Goal: Task Accomplishment & Management: Manage account settings

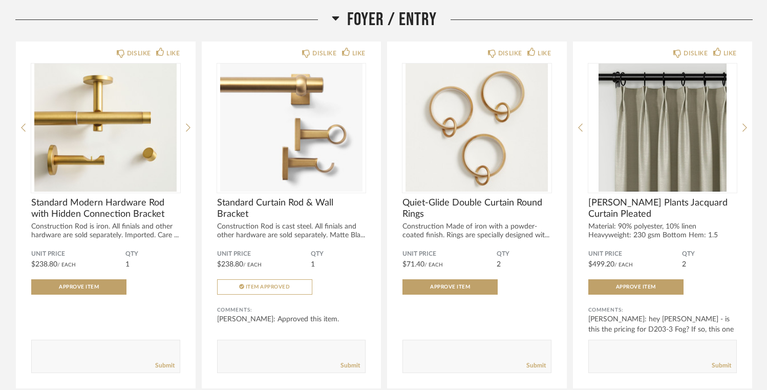
scroll to position [134, 0]
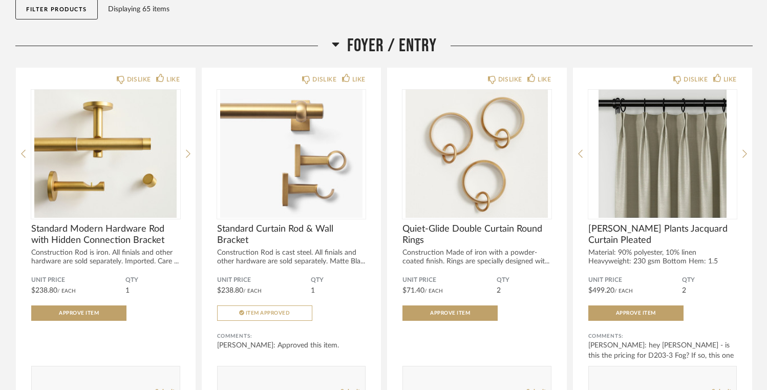
scroll to position [128, 0]
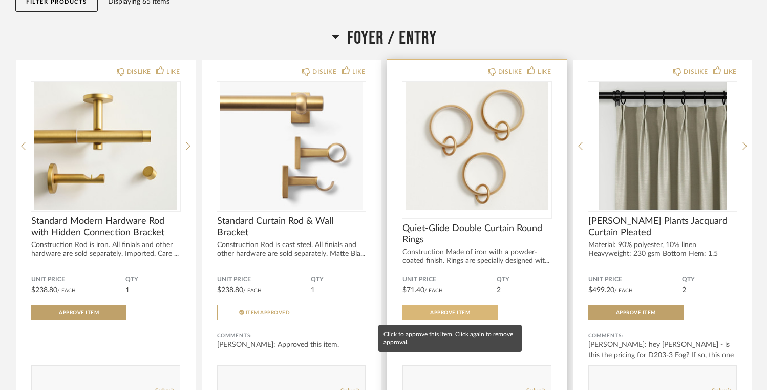
click at [447, 313] on span "Approve Item" at bounding box center [450, 312] width 40 height 5
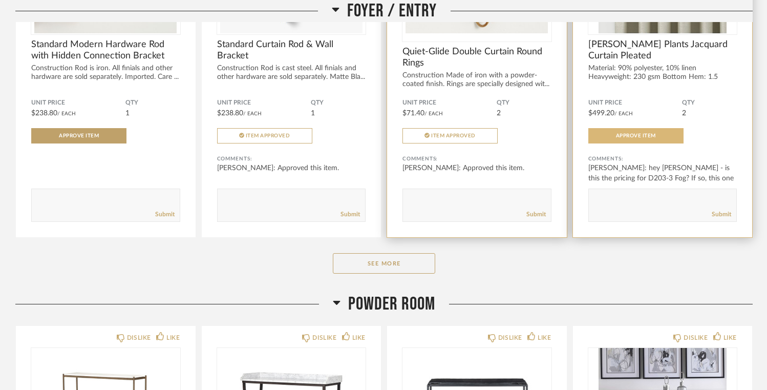
scroll to position [307, 0]
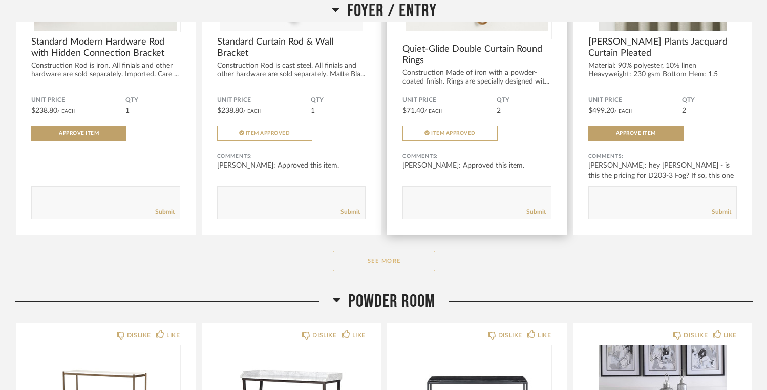
click at [402, 261] on button "See More" at bounding box center [384, 260] width 102 height 20
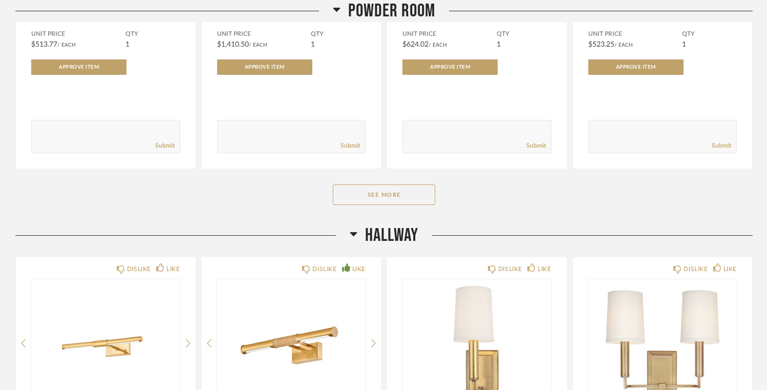
scroll to position [1541, 0]
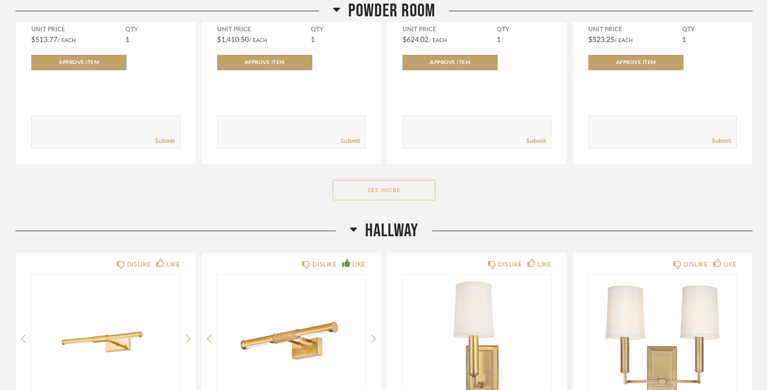
click at [402, 190] on button "See More" at bounding box center [384, 190] width 102 height 20
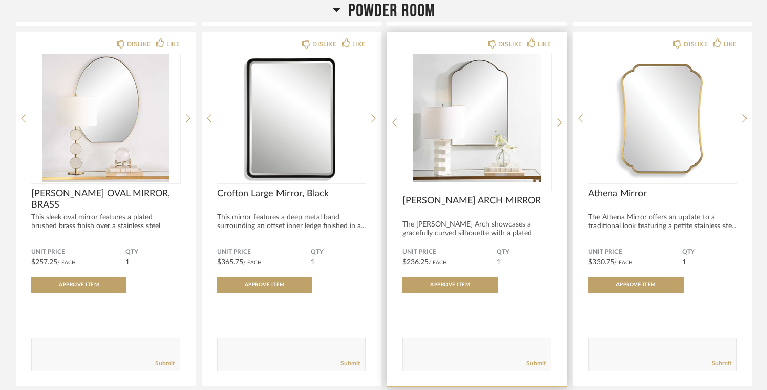
scroll to position [1688, 0]
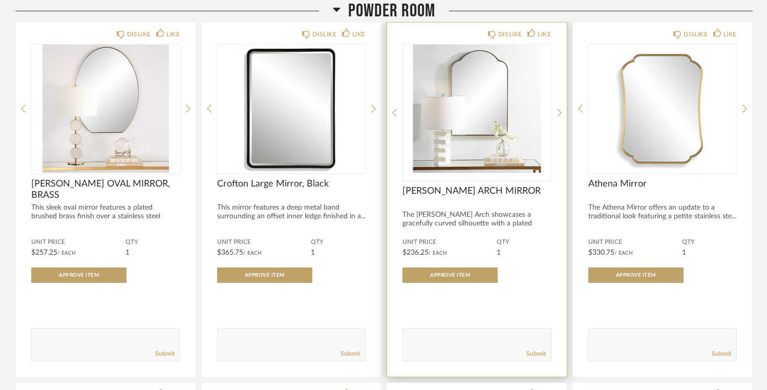
click at [483, 88] on img "0" at bounding box center [477, 109] width 149 height 128
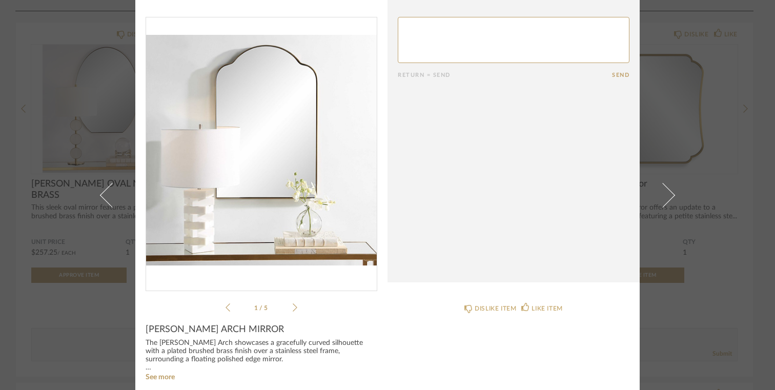
scroll to position [21, 0]
click at [292, 308] on icon at bounding box center [294, 306] width 5 height 8
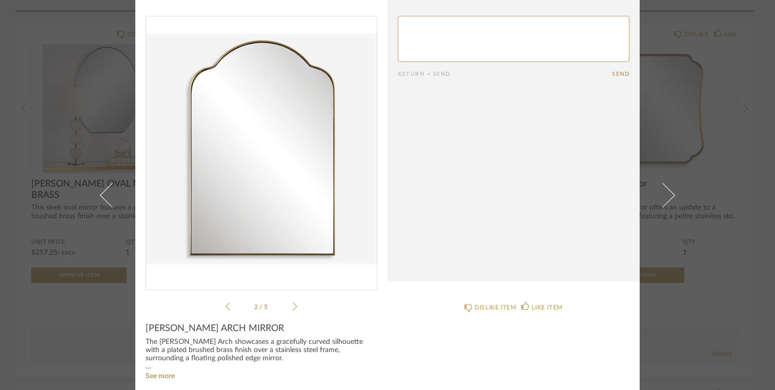
click at [292, 308] on icon at bounding box center [294, 306] width 5 height 8
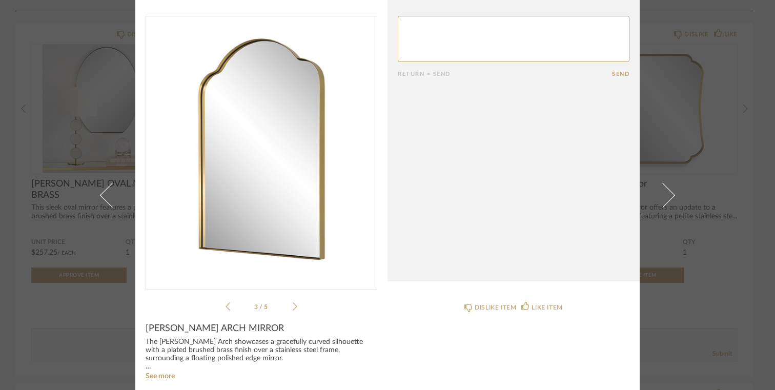
click at [292, 308] on icon at bounding box center [294, 306] width 5 height 8
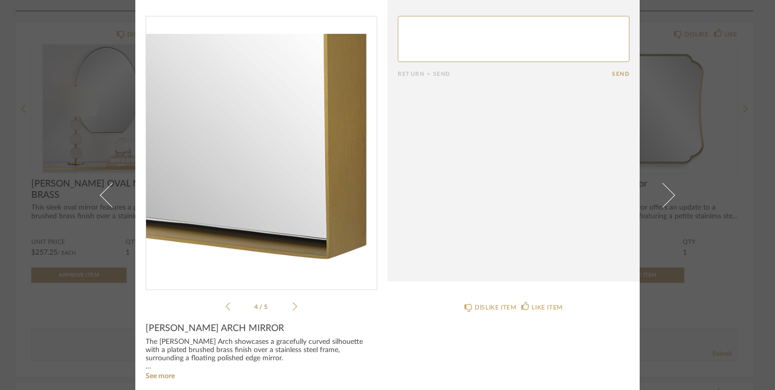
click at [292, 308] on icon at bounding box center [294, 306] width 5 height 8
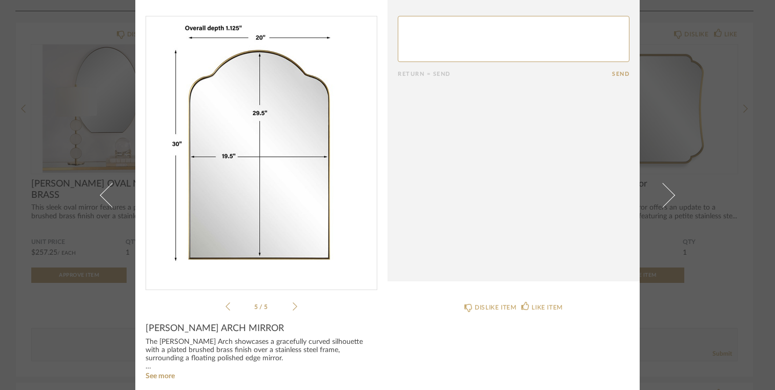
click at [292, 308] on icon at bounding box center [294, 306] width 5 height 8
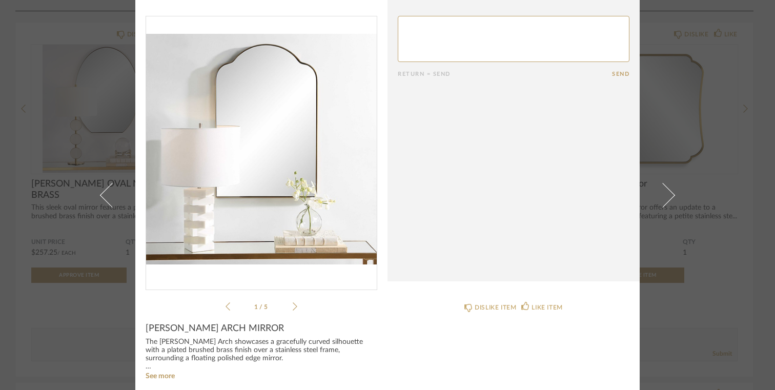
click at [292, 308] on icon at bounding box center [294, 306] width 5 height 8
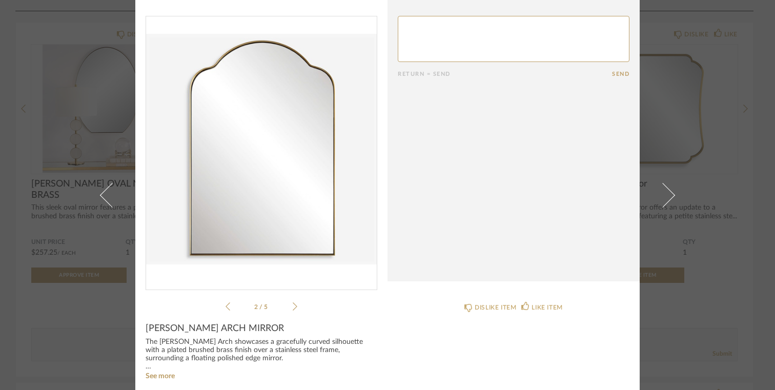
click at [292, 308] on icon at bounding box center [294, 306] width 5 height 8
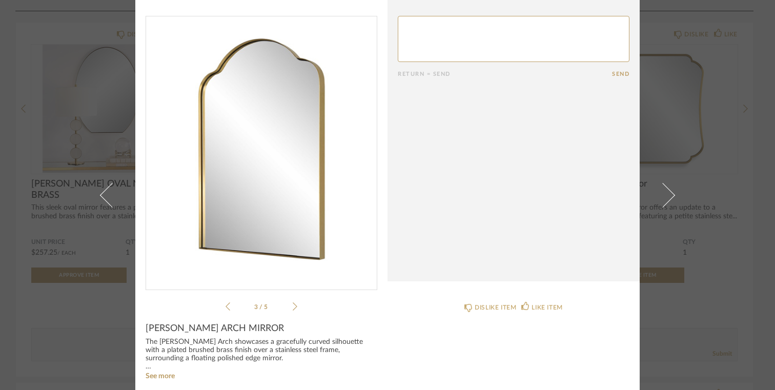
click at [292, 308] on icon at bounding box center [294, 306] width 5 height 8
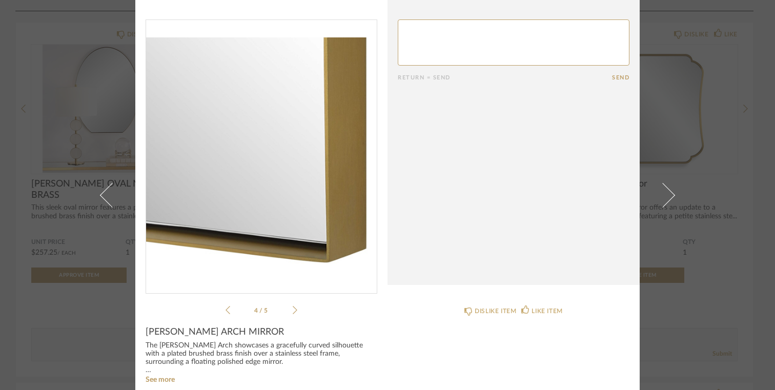
scroll to position [0, 0]
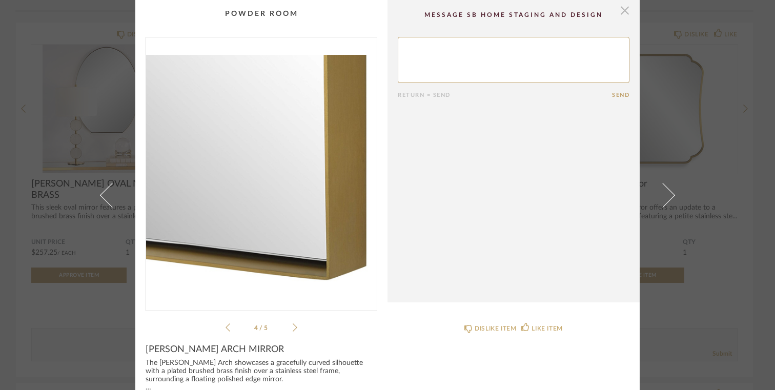
click at [624, 14] on span "button" at bounding box center [624, 10] width 20 height 20
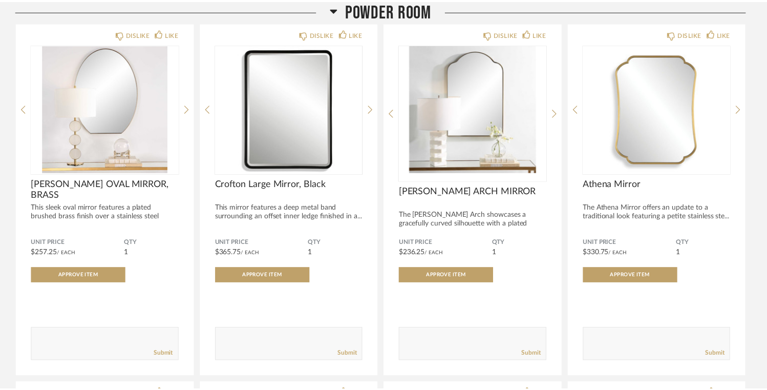
scroll to position [1688, 0]
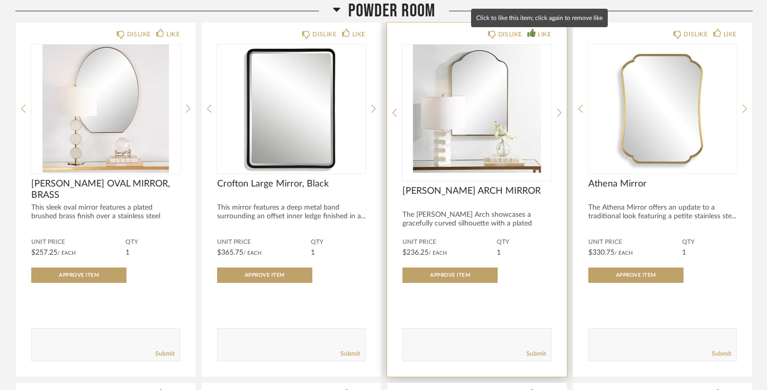
click at [540, 36] on div "LIKE" at bounding box center [544, 34] width 13 height 10
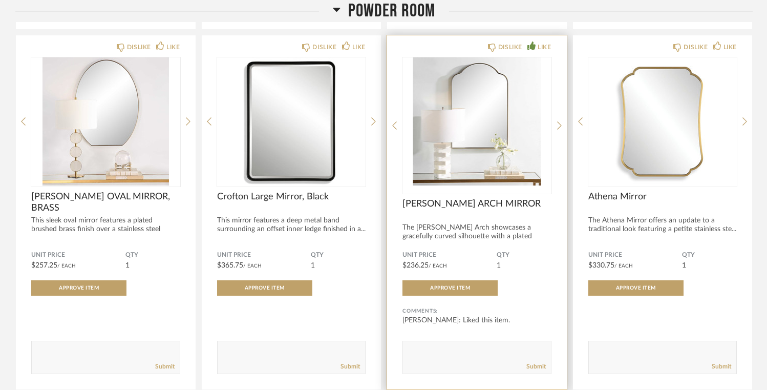
scroll to position [1674, 0]
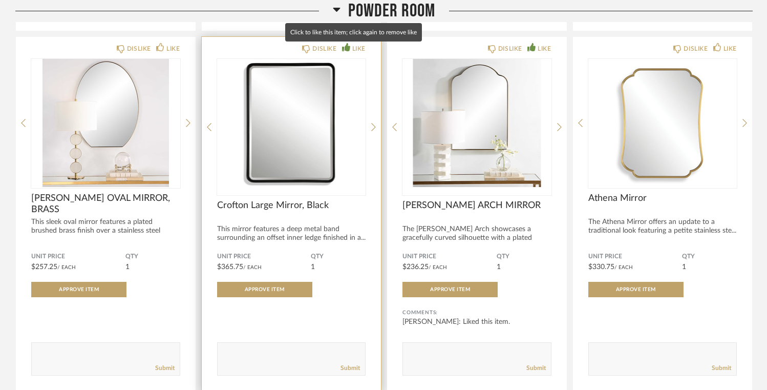
click at [354, 51] on div "LIKE" at bounding box center [358, 49] width 13 height 10
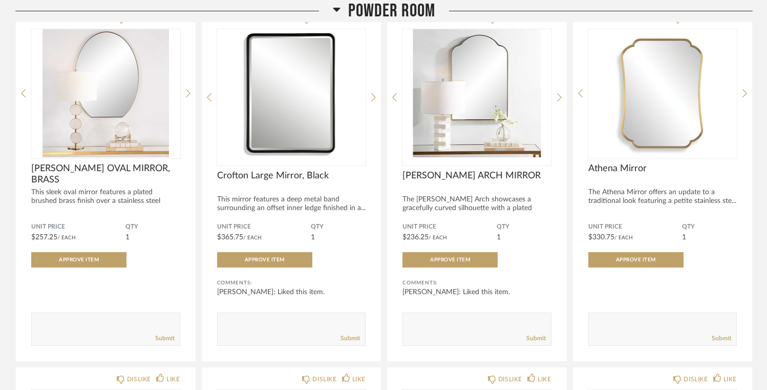
scroll to position [1684, 0]
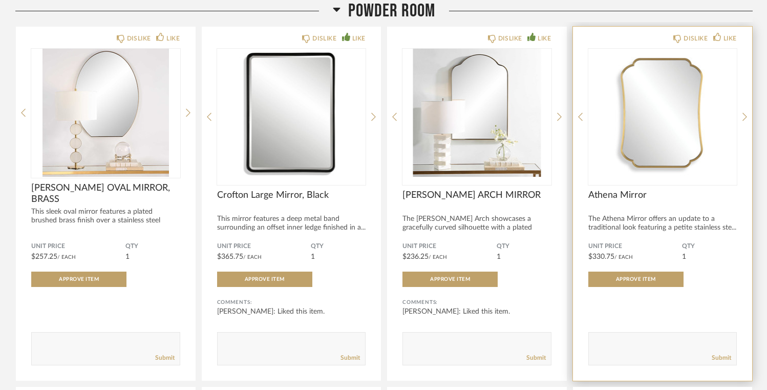
click at [663, 133] on img "0" at bounding box center [663, 113] width 149 height 128
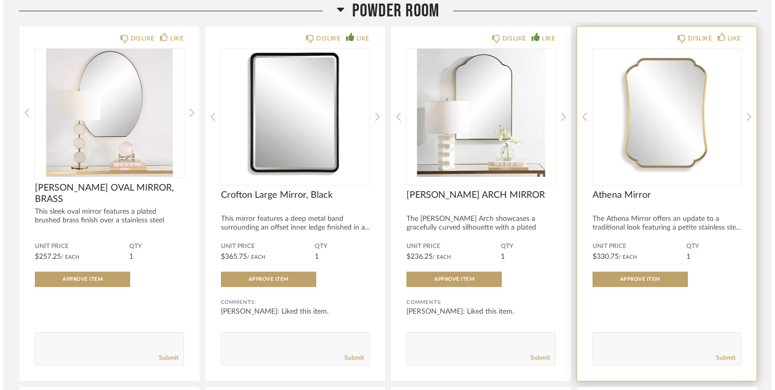
scroll to position [0, 0]
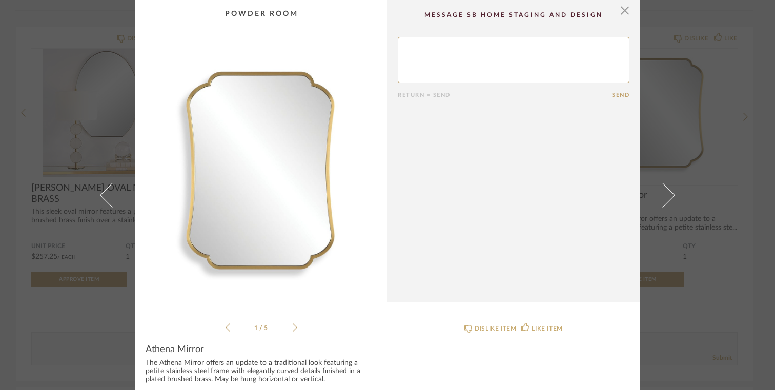
click at [292, 327] on icon at bounding box center [294, 327] width 5 height 9
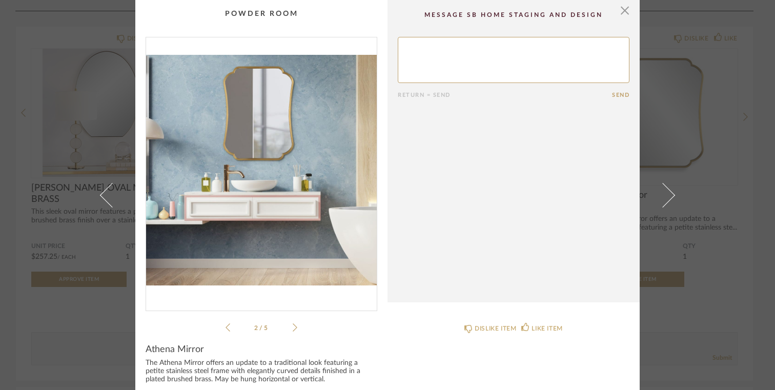
click at [292, 327] on icon at bounding box center [294, 327] width 5 height 9
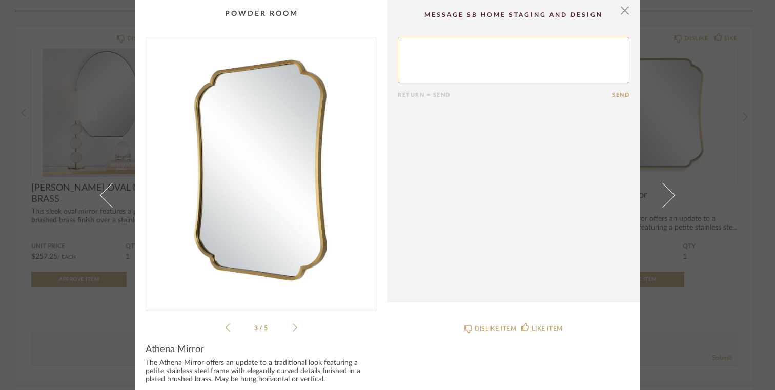
click at [292, 327] on icon at bounding box center [294, 327] width 5 height 9
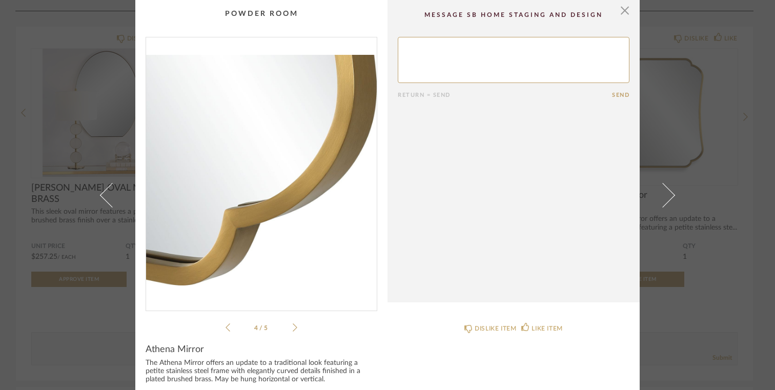
click at [292, 327] on icon at bounding box center [294, 327] width 5 height 9
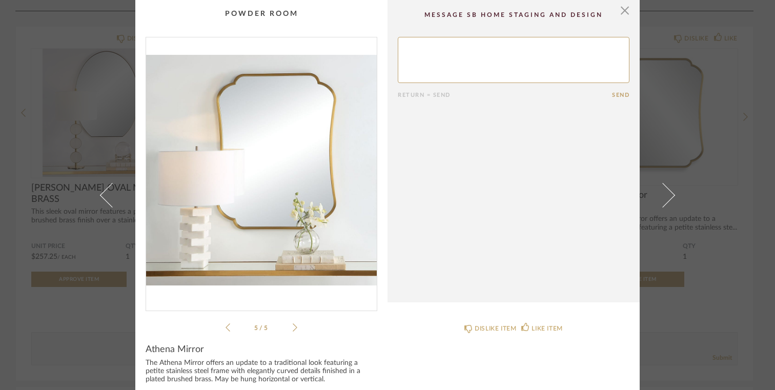
click at [292, 327] on icon at bounding box center [294, 327] width 5 height 9
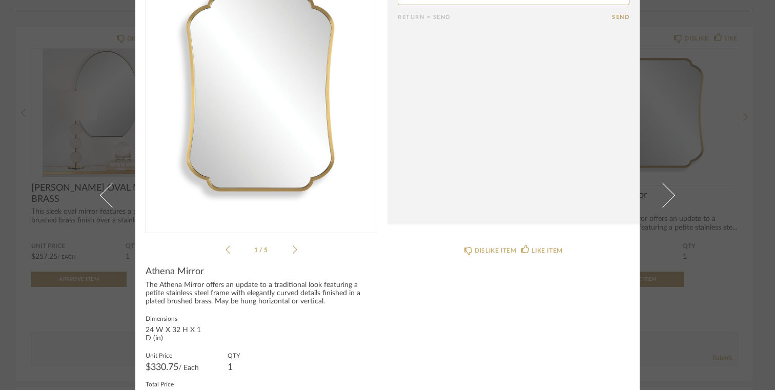
scroll to position [77, 0]
click at [286, 251] on li "1 / 5" at bounding box center [261, 250] width 62 height 12
click at [292, 250] on icon at bounding box center [294, 250] width 5 height 9
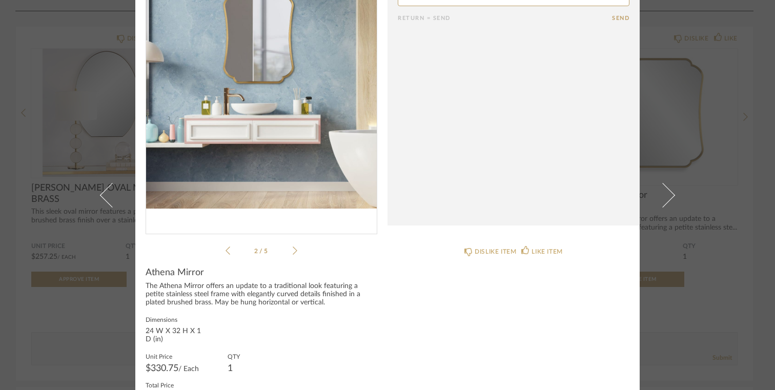
click at [292, 250] on icon at bounding box center [294, 250] width 5 height 9
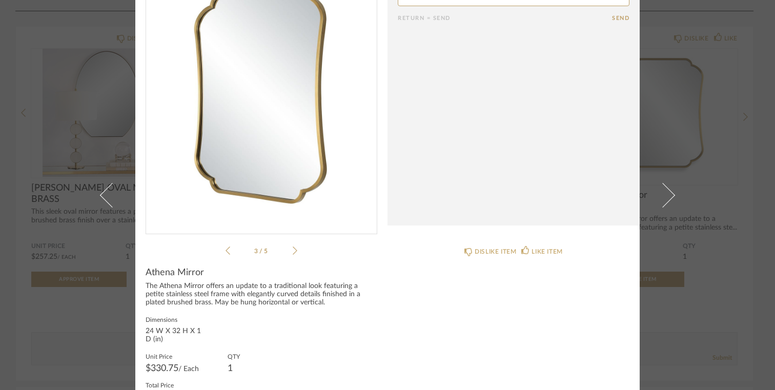
click at [292, 250] on icon at bounding box center [294, 250] width 5 height 9
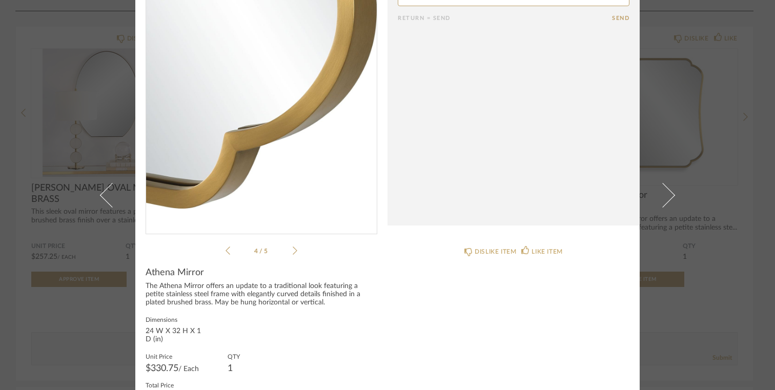
click at [292, 250] on icon at bounding box center [294, 250] width 5 height 9
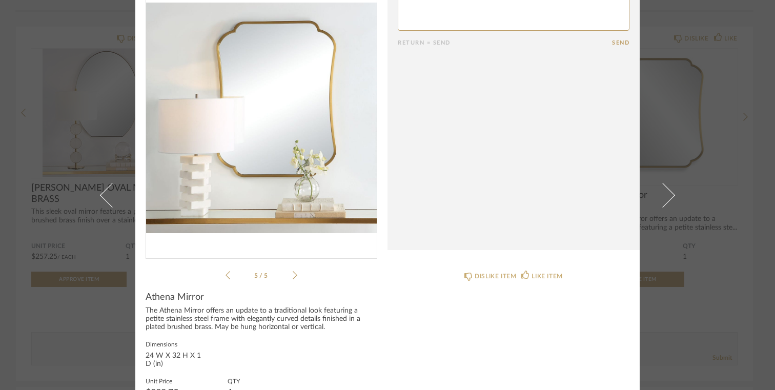
scroll to position [0, 0]
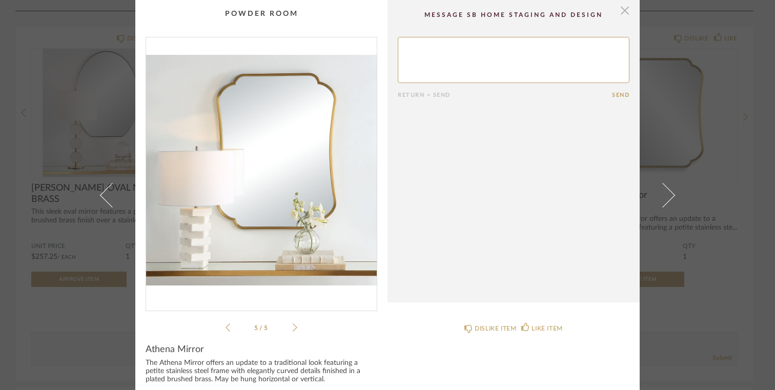
click at [624, 14] on span "button" at bounding box center [624, 10] width 20 height 20
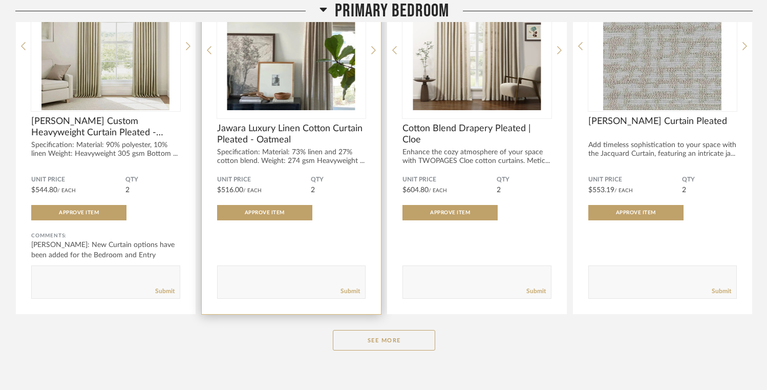
scroll to position [3748, 0]
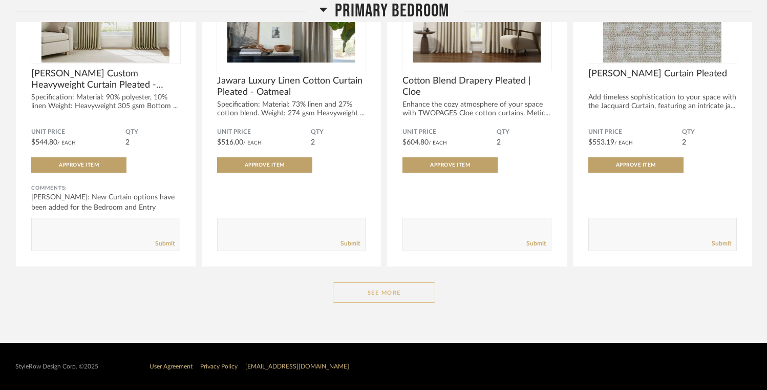
click at [385, 290] on button "See More" at bounding box center [384, 292] width 102 height 20
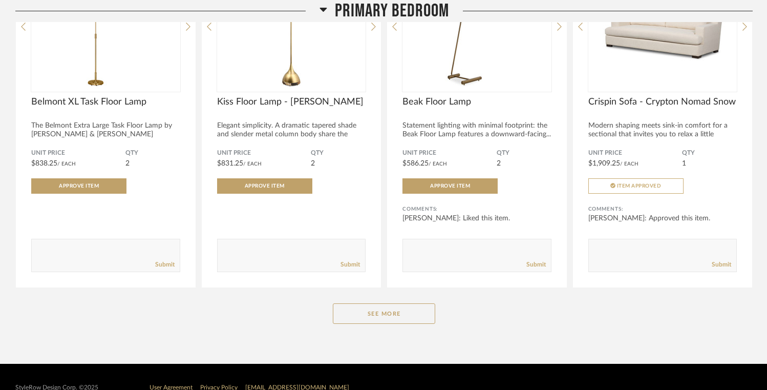
scroll to position [5144, 0]
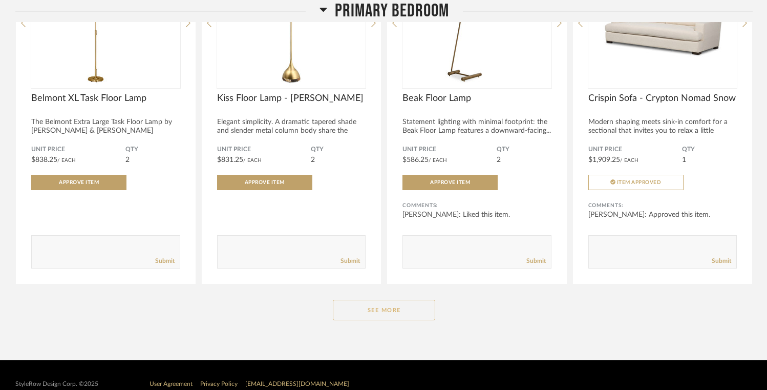
click at [384, 317] on button "See More" at bounding box center [384, 310] width 102 height 20
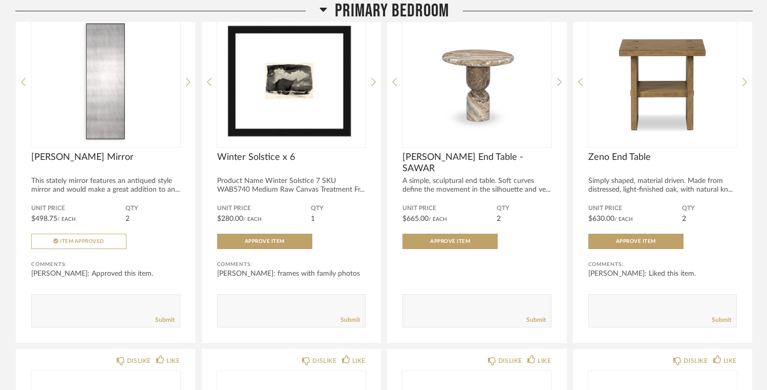
scroll to position [5433, 0]
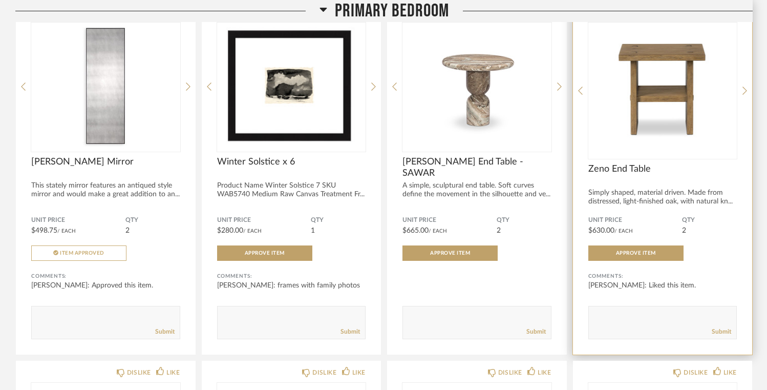
click at [662, 103] on img "0" at bounding box center [663, 87] width 149 height 128
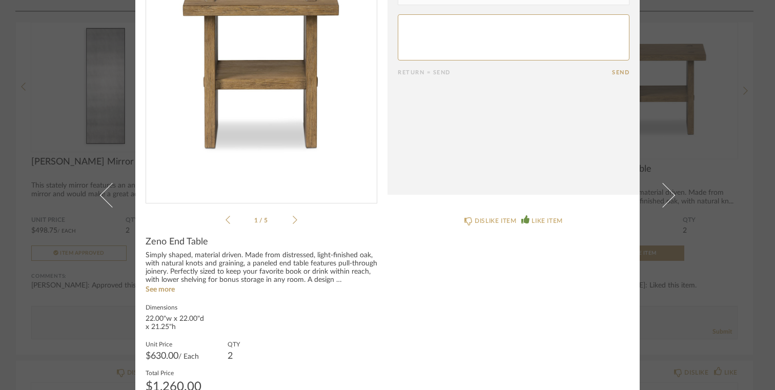
scroll to position [150, 0]
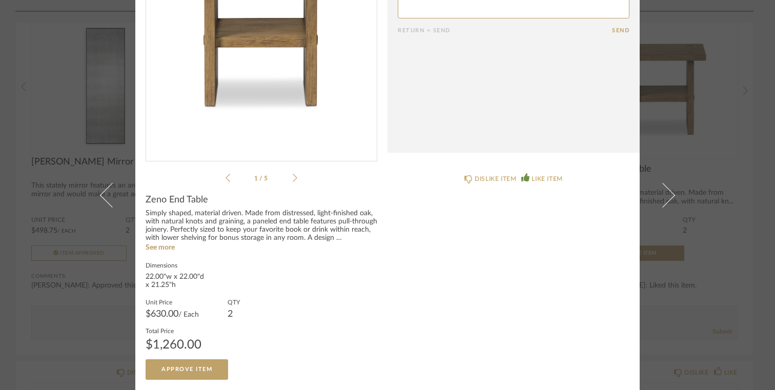
click at [148, 253] on div "Zeno End Table Simply shaped, material driven. Made from distressed, light-fini…" at bounding box center [261, 286] width 232 height 185
click at [148, 249] on link "See more" at bounding box center [159, 247] width 29 height 7
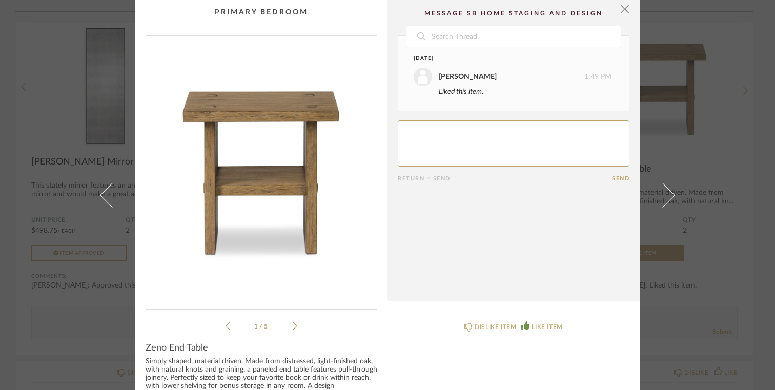
scroll to position [0, 0]
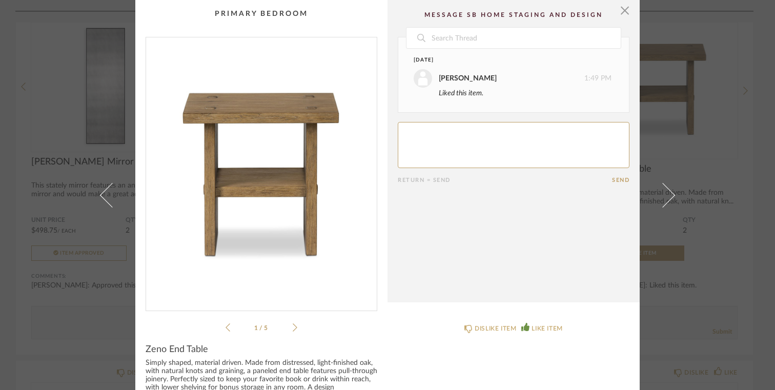
click at [292, 329] on icon at bounding box center [294, 327] width 5 height 9
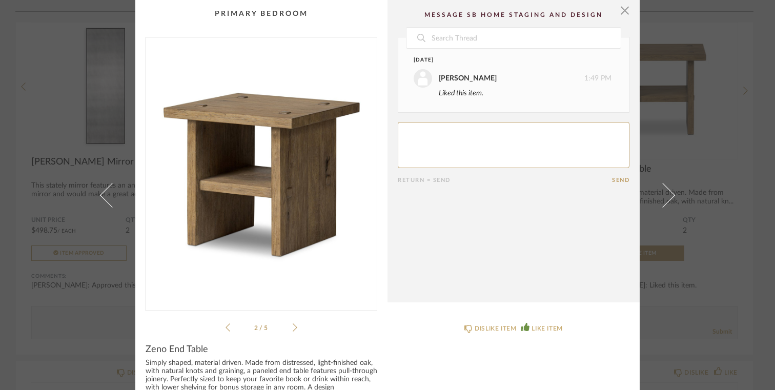
click at [292, 329] on icon at bounding box center [294, 327] width 5 height 9
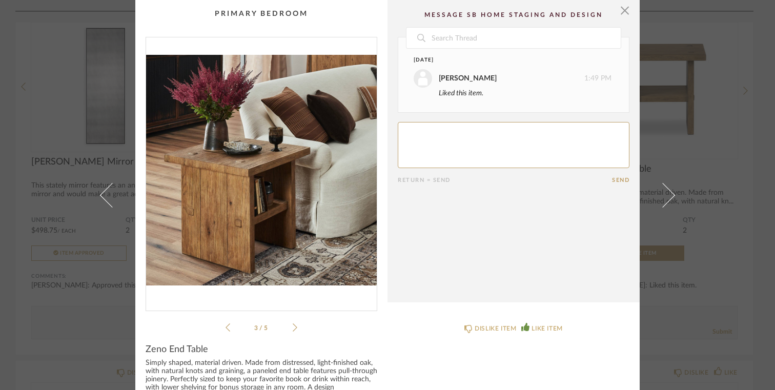
click at [292, 329] on icon at bounding box center [294, 327] width 5 height 9
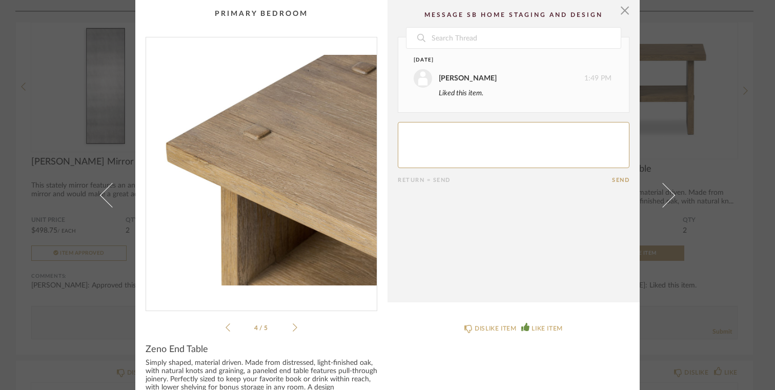
click at [230, 328] on li "4 / 5" at bounding box center [261, 327] width 62 height 12
click at [218, 328] on div "4 / 5" at bounding box center [261, 185] width 232 height 297
click at [225, 328] on icon at bounding box center [227, 327] width 5 height 9
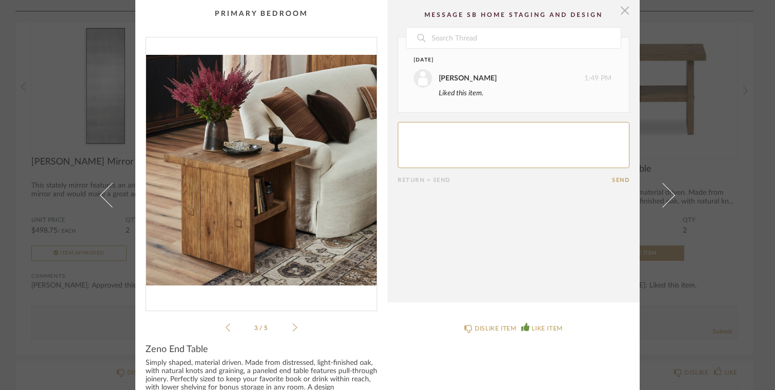
click at [620, 14] on span "button" at bounding box center [624, 10] width 20 height 20
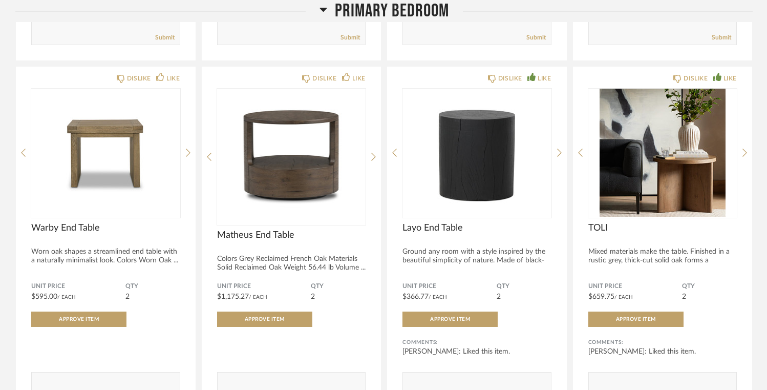
scroll to position [4305, 0]
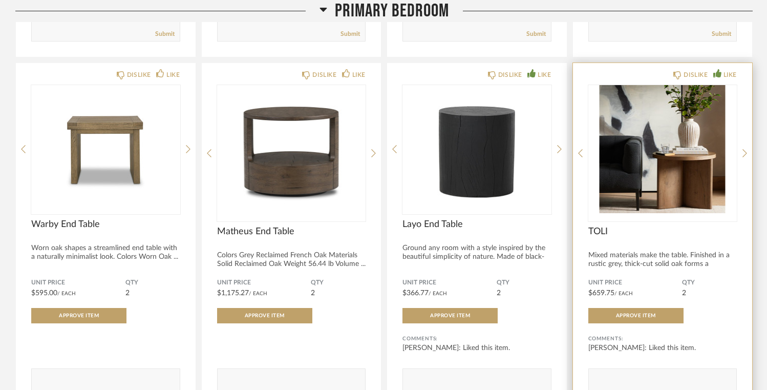
click at [687, 172] on img "0" at bounding box center [663, 149] width 149 height 128
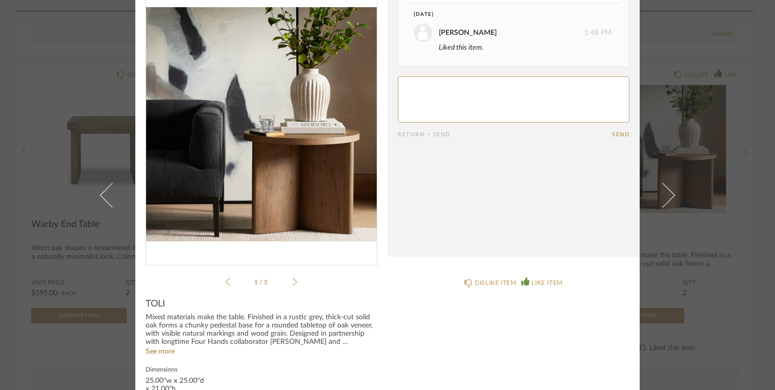
scroll to position [37, 0]
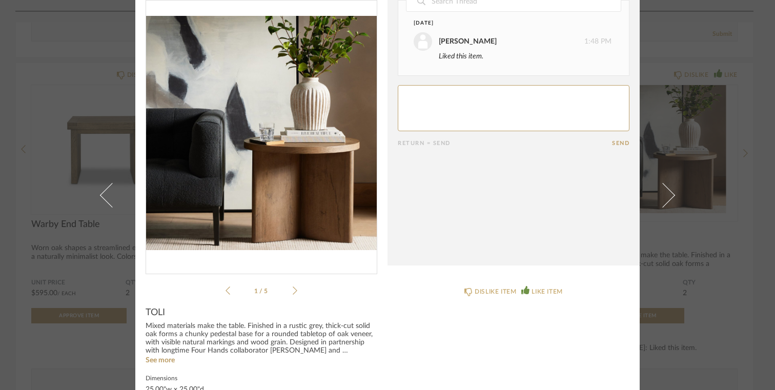
click at [292, 289] on icon at bounding box center [294, 290] width 5 height 8
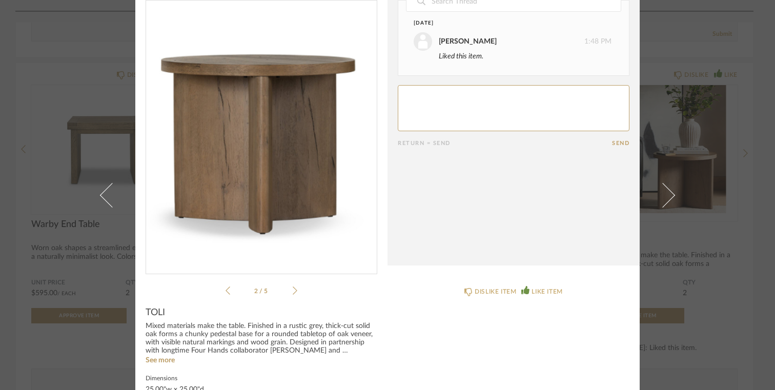
click at [292, 289] on icon at bounding box center [294, 290] width 5 height 8
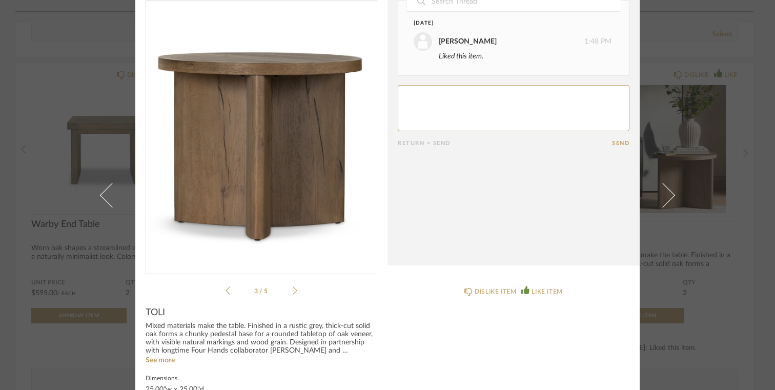
click at [292, 289] on icon at bounding box center [294, 290] width 5 height 8
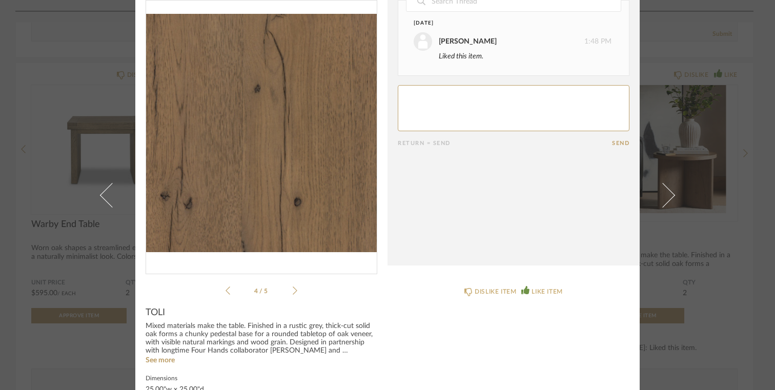
click at [292, 289] on icon at bounding box center [294, 290] width 5 height 8
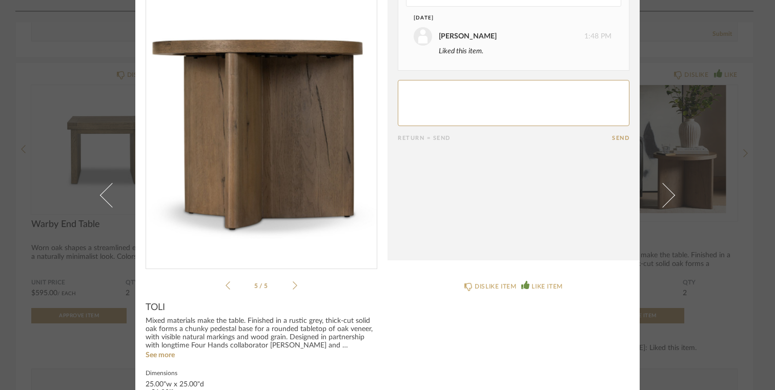
scroll to position [0, 0]
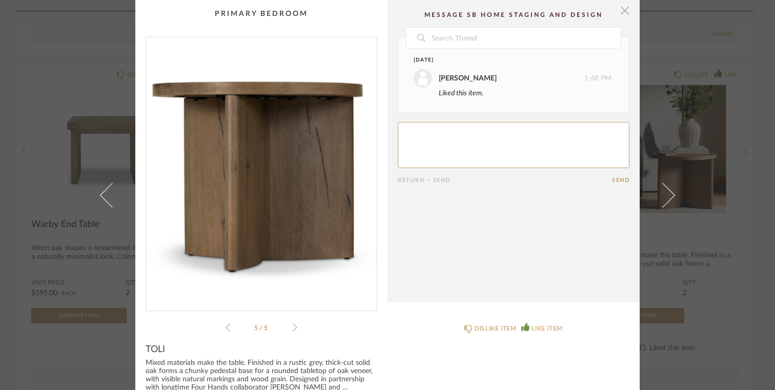
click at [623, 13] on span "button" at bounding box center [624, 10] width 20 height 20
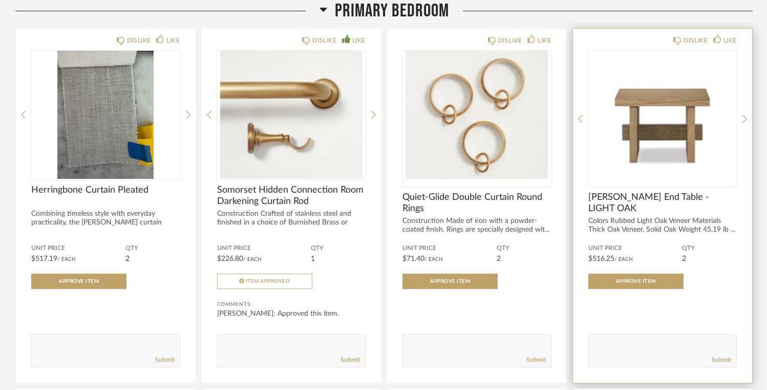
scroll to position [3987, 0]
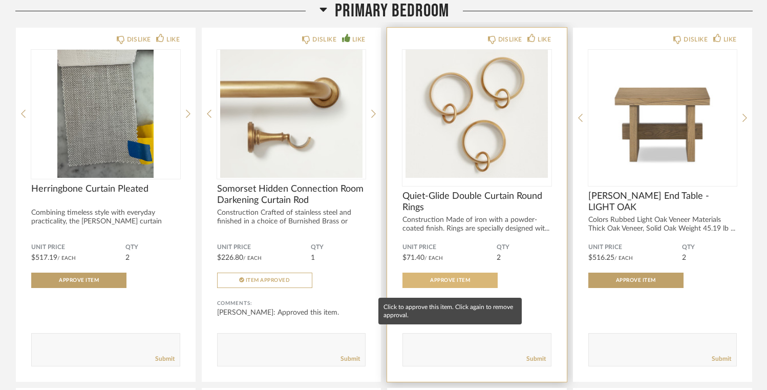
click at [452, 283] on span "Approve Item" at bounding box center [450, 280] width 40 height 5
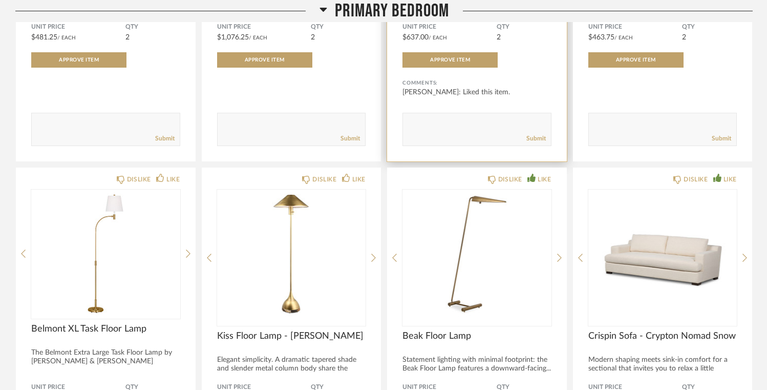
scroll to position [4947, 0]
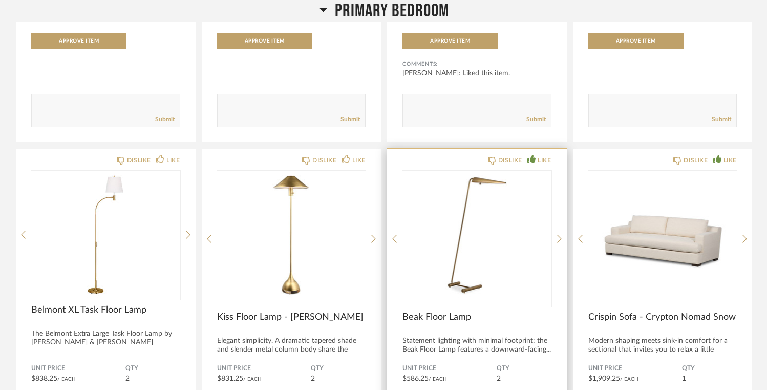
click at [477, 261] on img "0" at bounding box center [477, 235] width 149 height 128
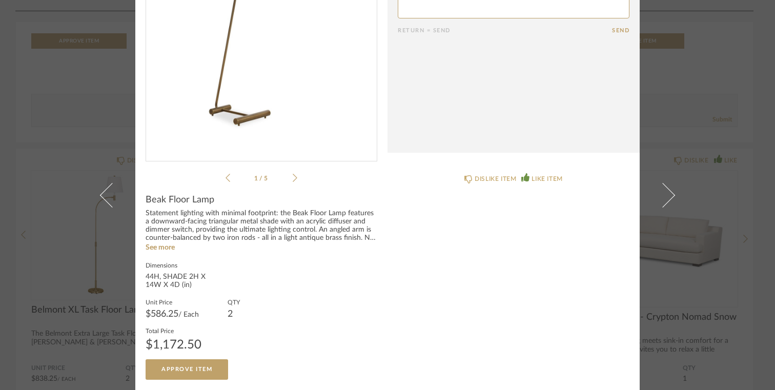
scroll to position [0, 0]
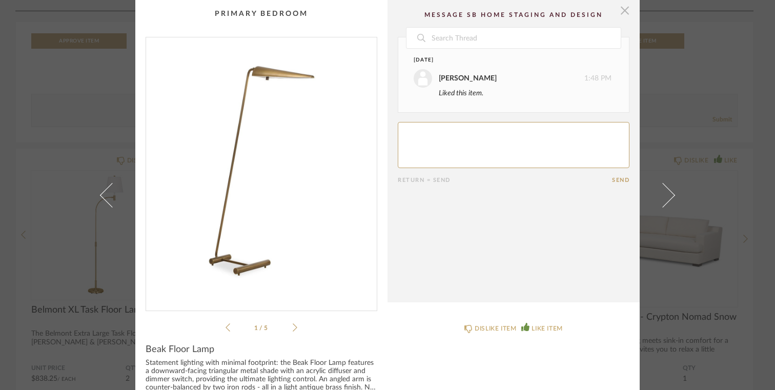
click at [619, 13] on span "button" at bounding box center [624, 10] width 20 height 20
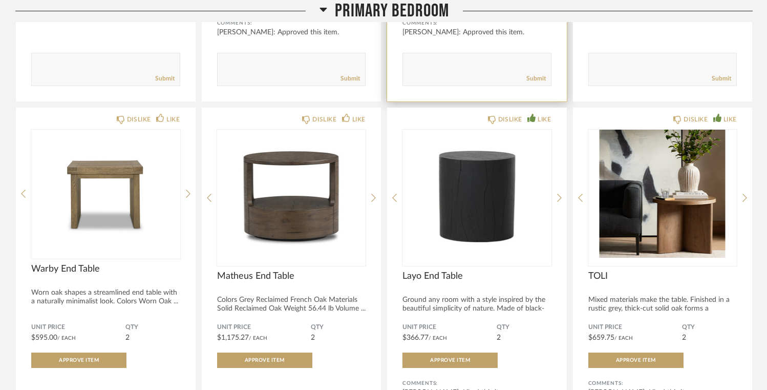
scroll to position [4267, 0]
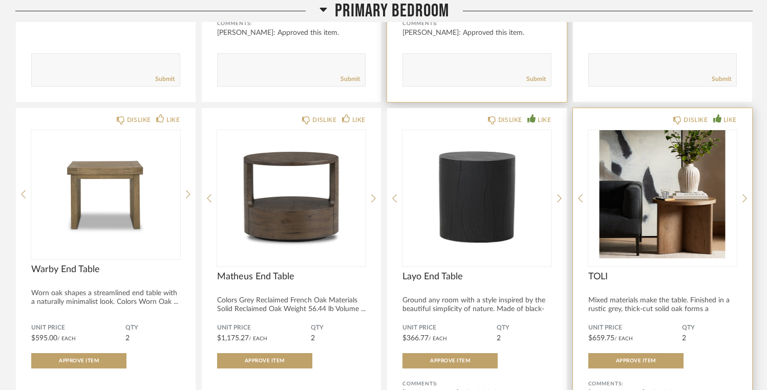
click at [686, 223] on img "0" at bounding box center [663, 194] width 149 height 128
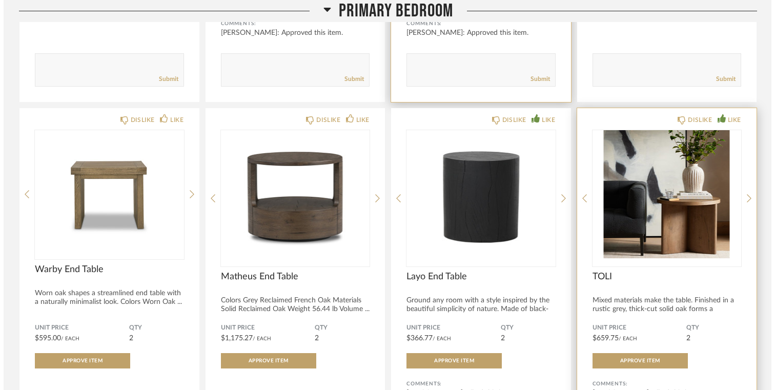
scroll to position [0, 0]
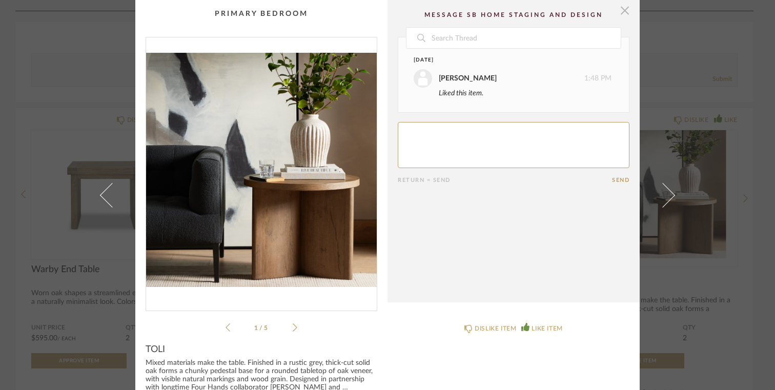
click at [624, 14] on span "button" at bounding box center [624, 10] width 20 height 20
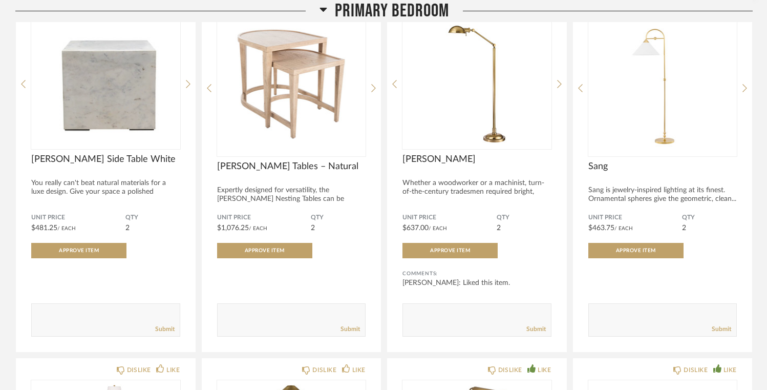
scroll to position [4709, 0]
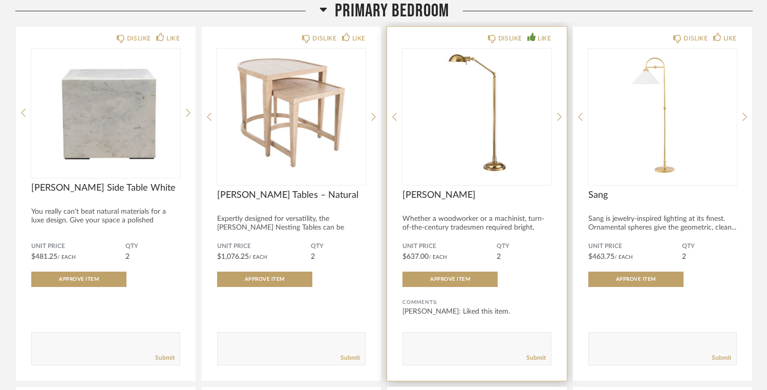
click at [454, 147] on img "0" at bounding box center [477, 113] width 149 height 128
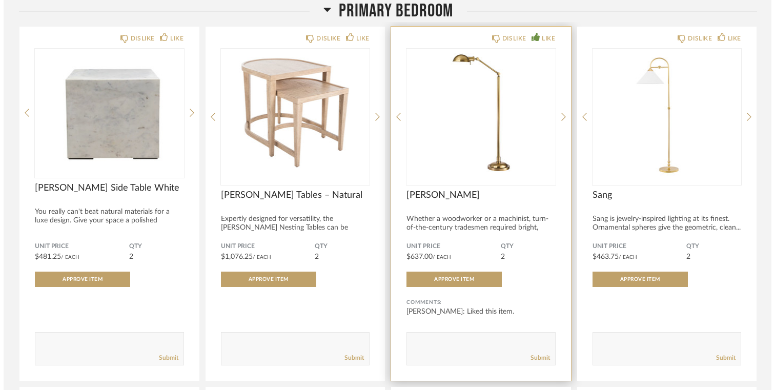
scroll to position [0, 0]
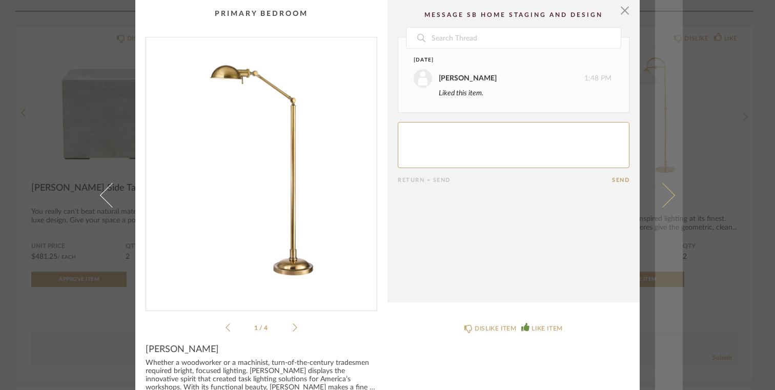
click at [664, 197] on span at bounding box center [662, 194] width 25 height 25
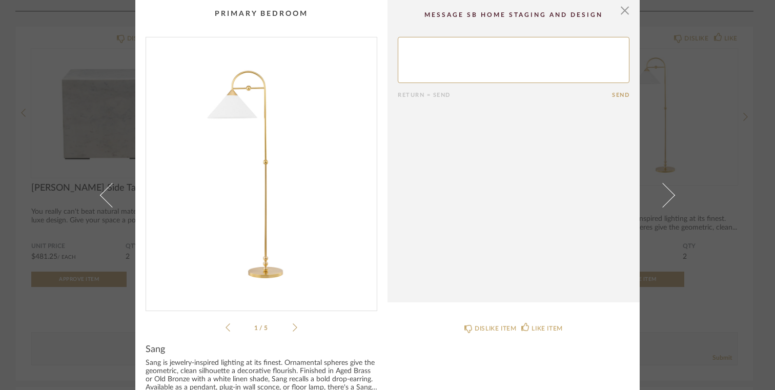
click at [664, 197] on span at bounding box center [662, 194] width 25 height 25
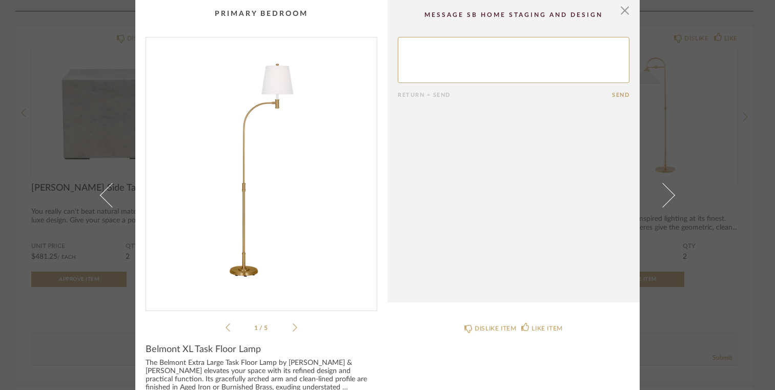
click at [664, 197] on span at bounding box center [662, 194] width 25 height 25
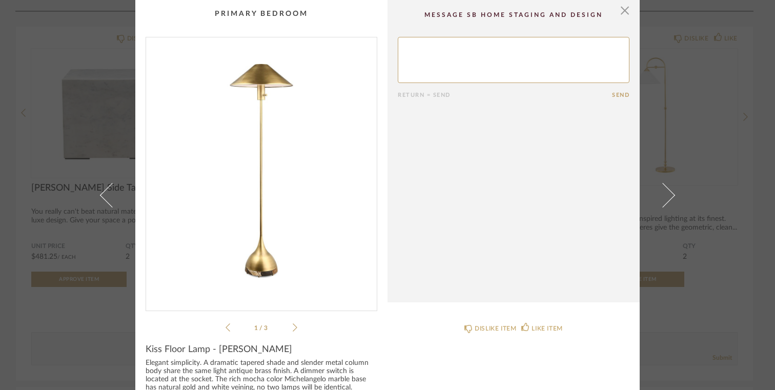
click at [664, 197] on span at bounding box center [662, 194] width 25 height 25
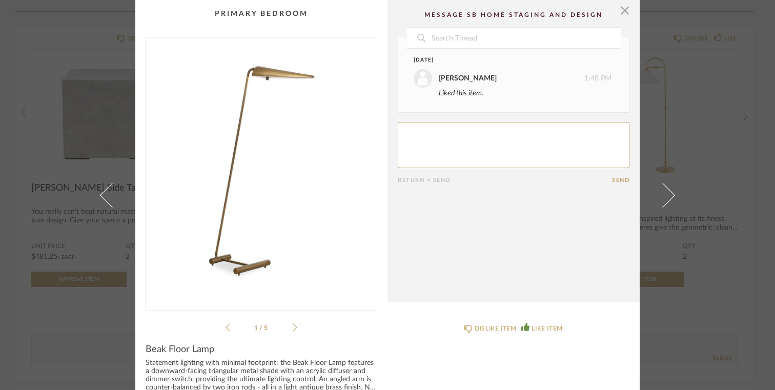
click at [292, 325] on icon at bounding box center [294, 327] width 5 height 9
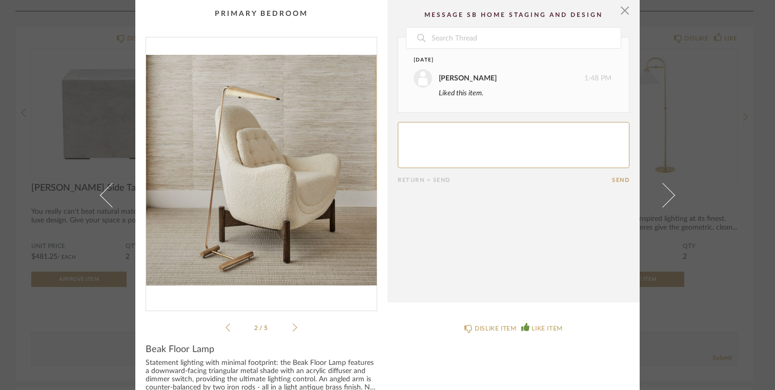
click at [292, 325] on icon at bounding box center [294, 327] width 5 height 9
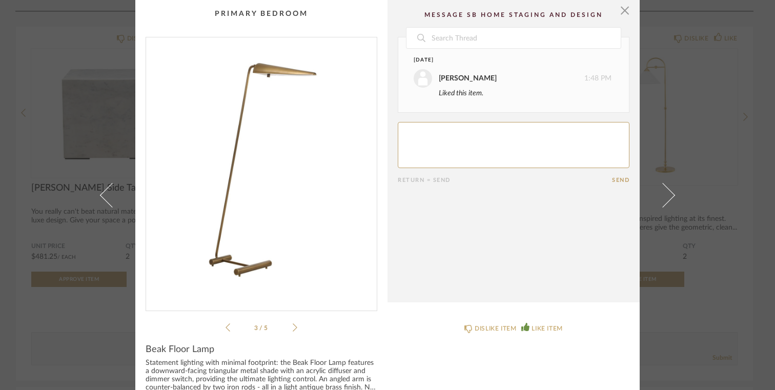
click at [292, 325] on icon at bounding box center [294, 327] width 5 height 9
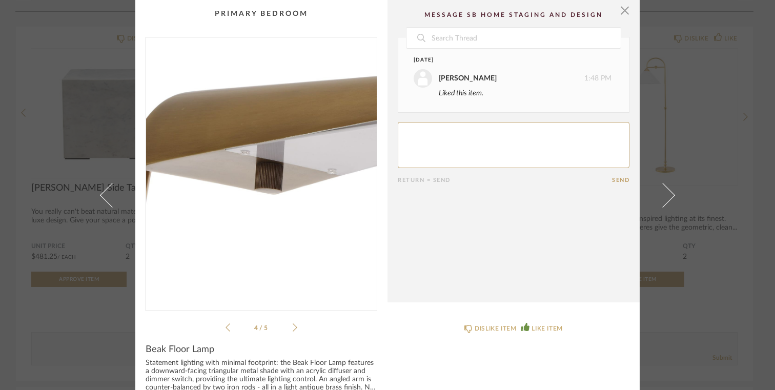
click at [292, 325] on icon at bounding box center [294, 327] width 5 height 9
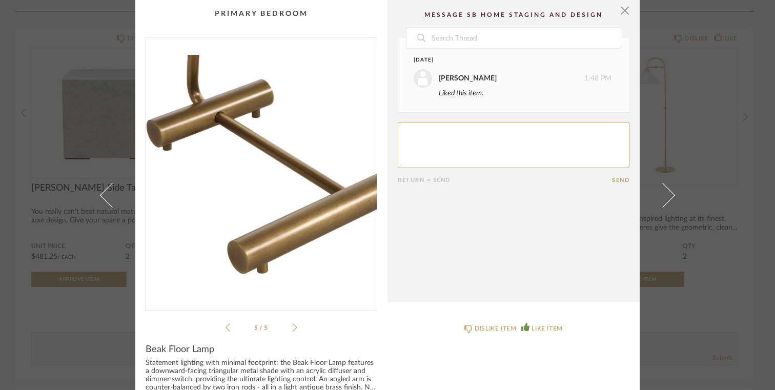
click at [292, 325] on icon at bounding box center [294, 327] width 5 height 9
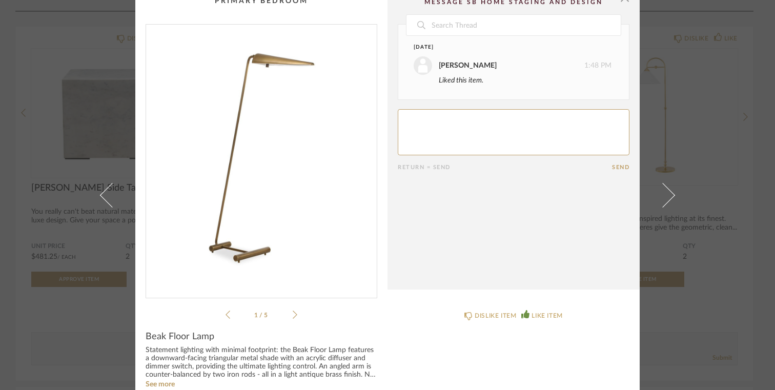
scroll to position [11, 0]
click at [292, 318] on icon at bounding box center [294, 315] width 5 height 9
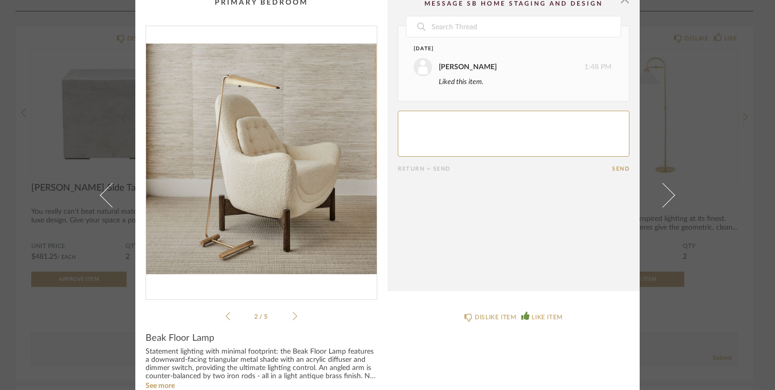
click at [292, 318] on icon at bounding box center [294, 315] width 5 height 9
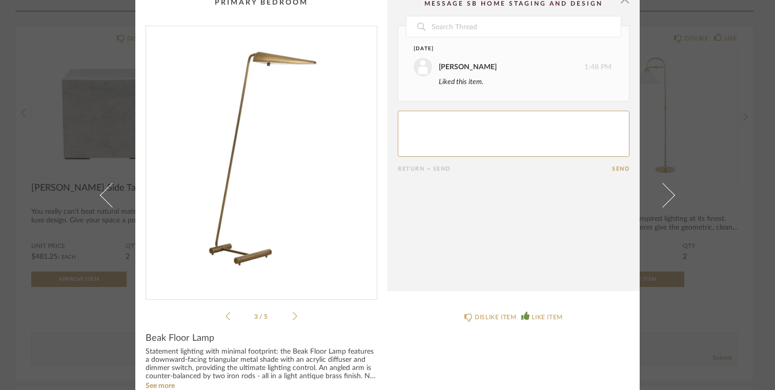
click at [292, 318] on icon at bounding box center [294, 315] width 5 height 9
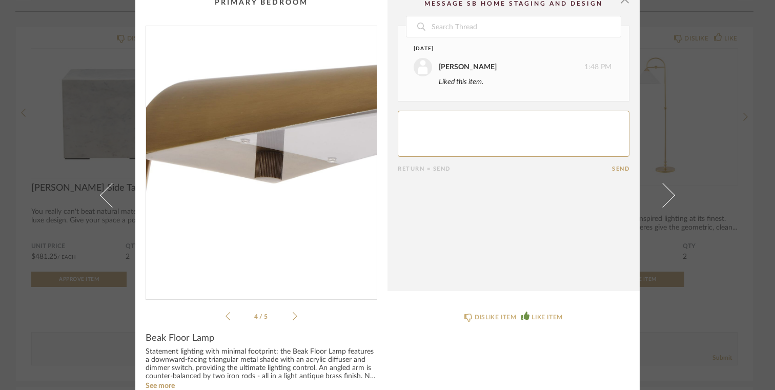
click at [292, 318] on icon at bounding box center [294, 315] width 5 height 9
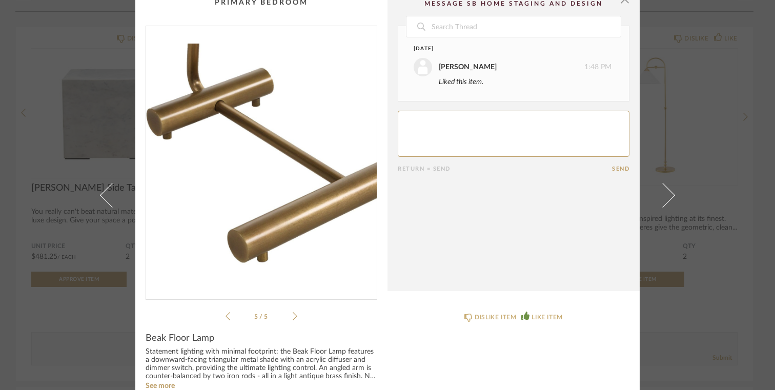
click at [292, 318] on icon at bounding box center [294, 315] width 5 height 9
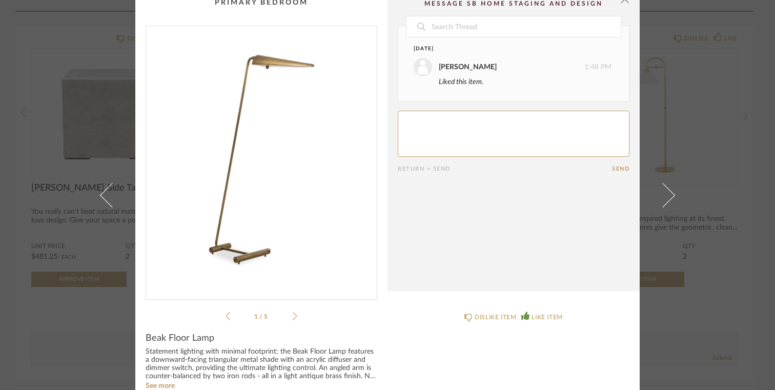
scroll to position [0, 0]
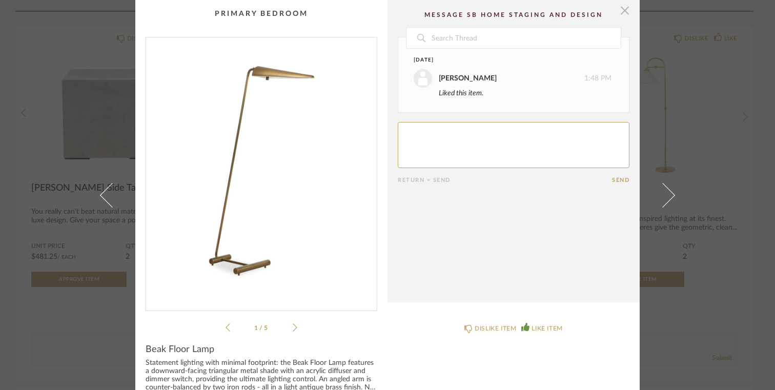
click at [622, 17] on span "button" at bounding box center [624, 10] width 20 height 20
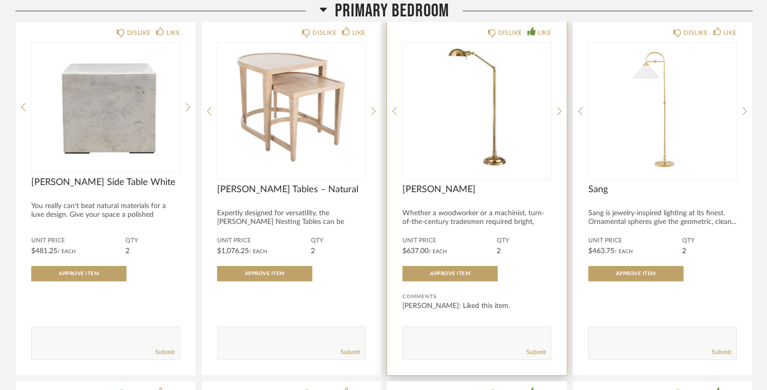
scroll to position [4708, 0]
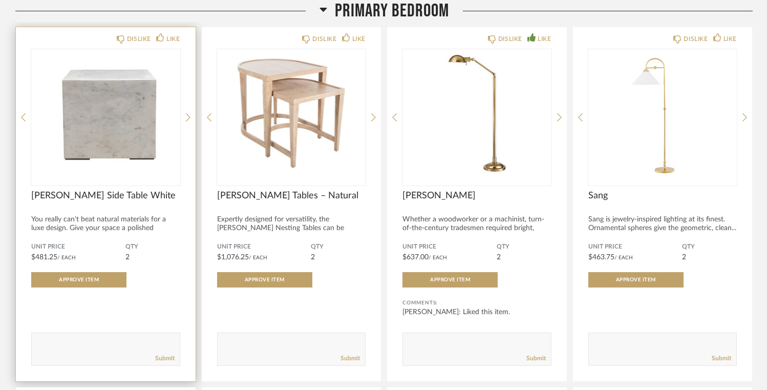
click at [81, 132] on img "0" at bounding box center [105, 113] width 149 height 128
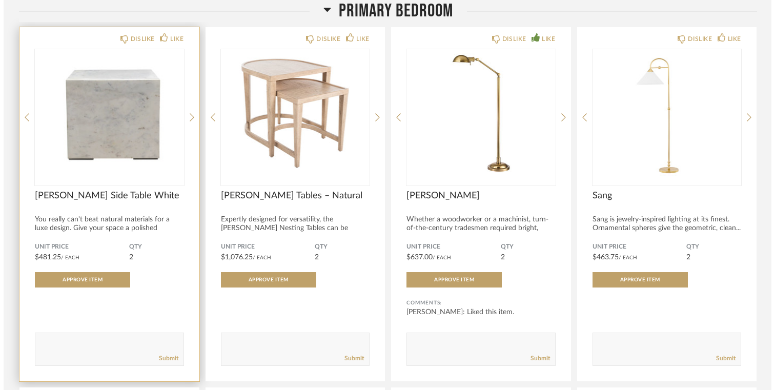
scroll to position [0, 0]
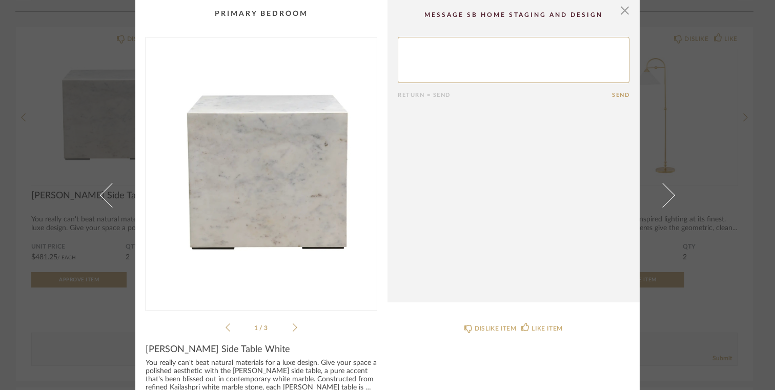
click at [292, 328] on icon at bounding box center [294, 327] width 5 height 9
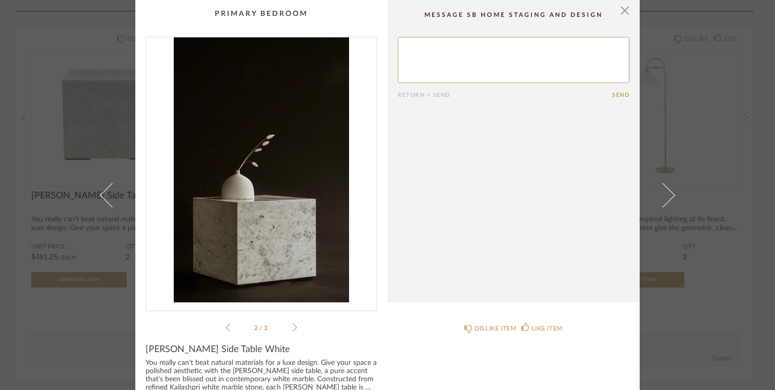
click at [292, 328] on icon at bounding box center [294, 327] width 5 height 9
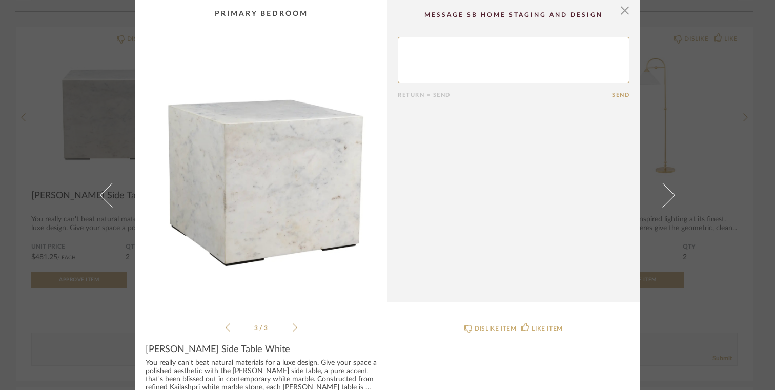
click at [292, 328] on icon at bounding box center [294, 327] width 5 height 9
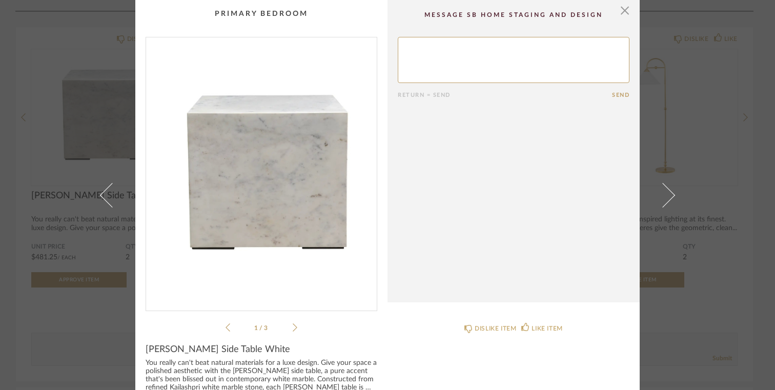
click at [292, 328] on icon at bounding box center [294, 327] width 5 height 9
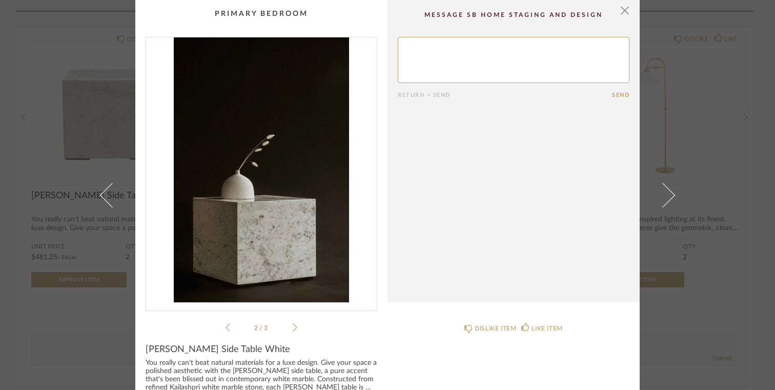
click at [292, 328] on icon at bounding box center [294, 327] width 5 height 9
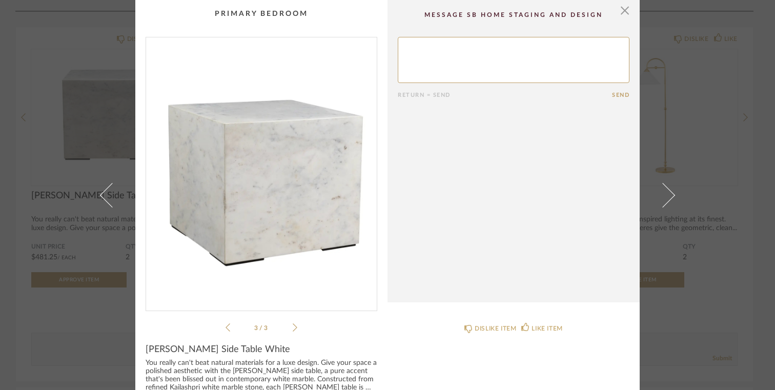
click at [292, 328] on icon at bounding box center [294, 327] width 5 height 9
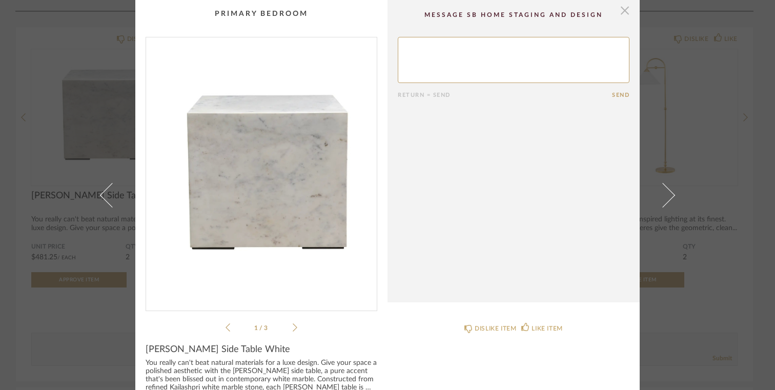
click at [623, 14] on span "button" at bounding box center [624, 10] width 20 height 20
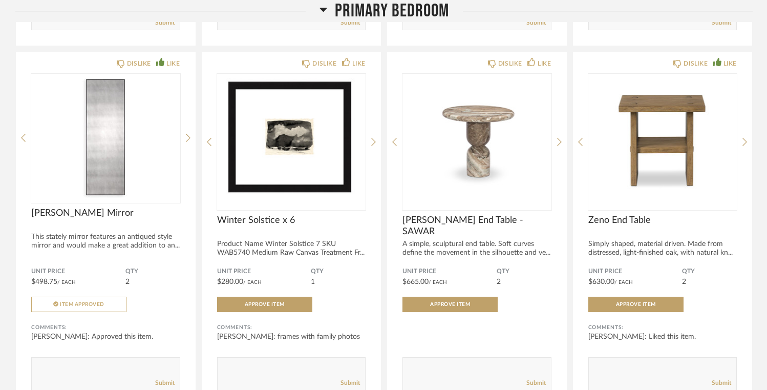
scroll to position [5407, 0]
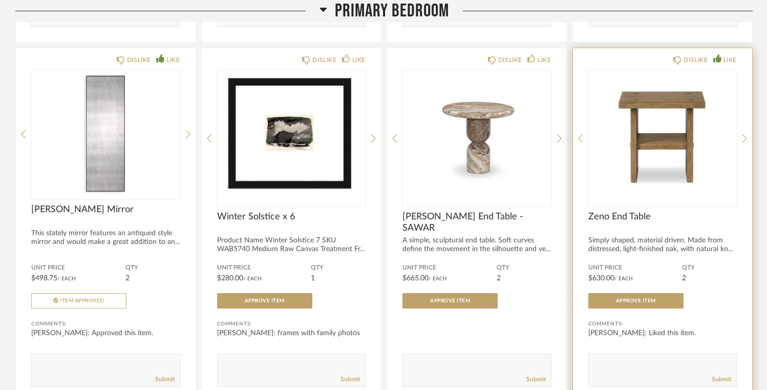
click at [656, 156] on img "0" at bounding box center [663, 134] width 149 height 128
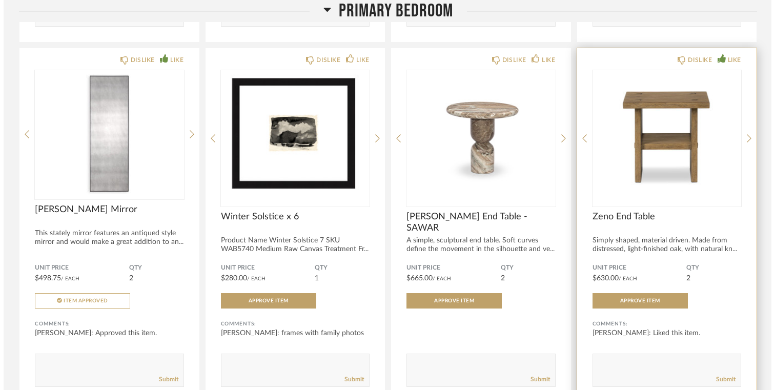
scroll to position [0, 0]
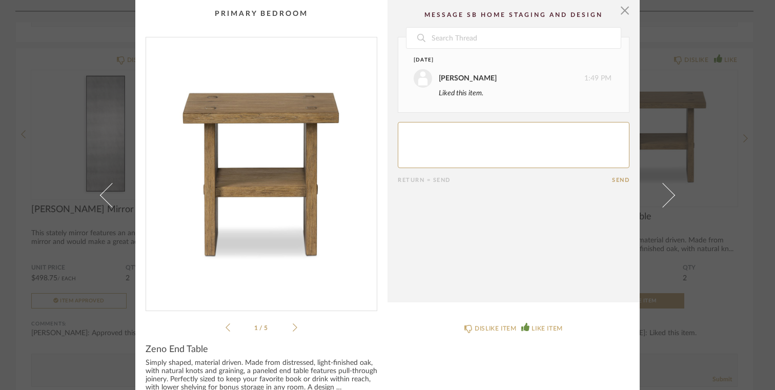
click at [292, 330] on icon at bounding box center [294, 327] width 5 height 9
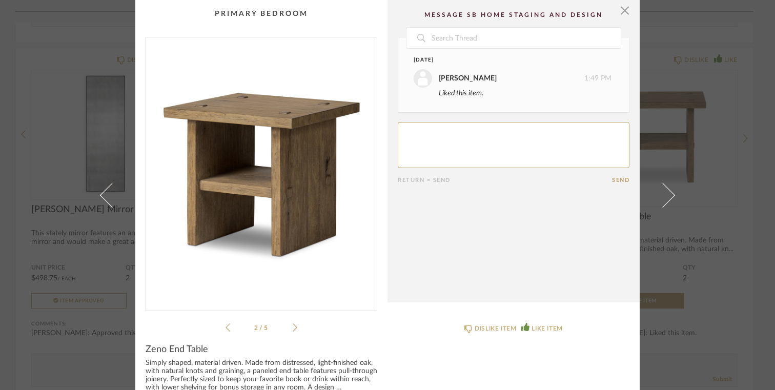
click at [292, 330] on icon at bounding box center [294, 327] width 5 height 9
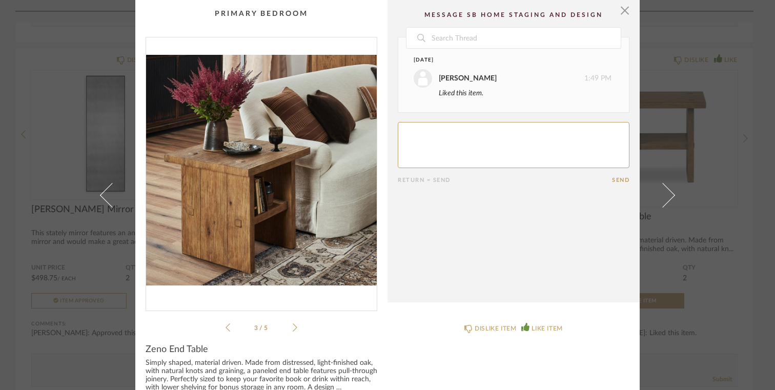
click at [292, 330] on icon at bounding box center [294, 327] width 5 height 9
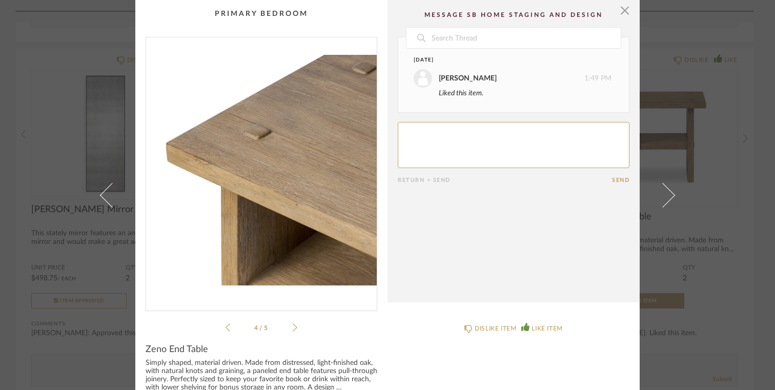
click at [292, 330] on icon at bounding box center [294, 327] width 5 height 9
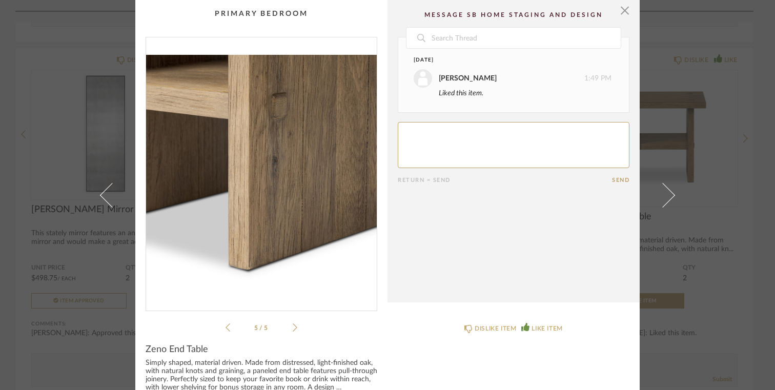
click at [292, 330] on icon at bounding box center [294, 327] width 5 height 9
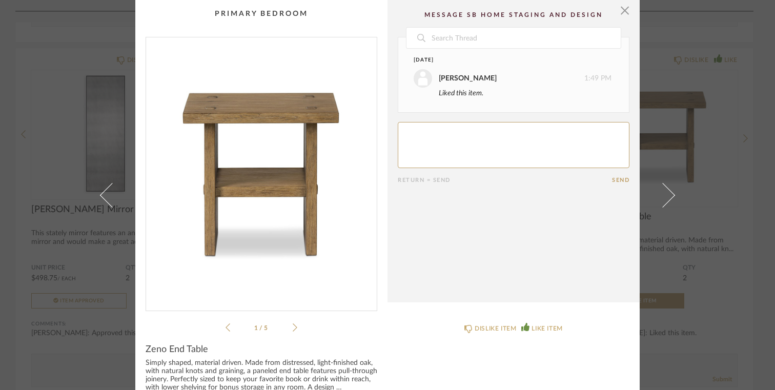
click at [292, 330] on icon at bounding box center [294, 327] width 5 height 9
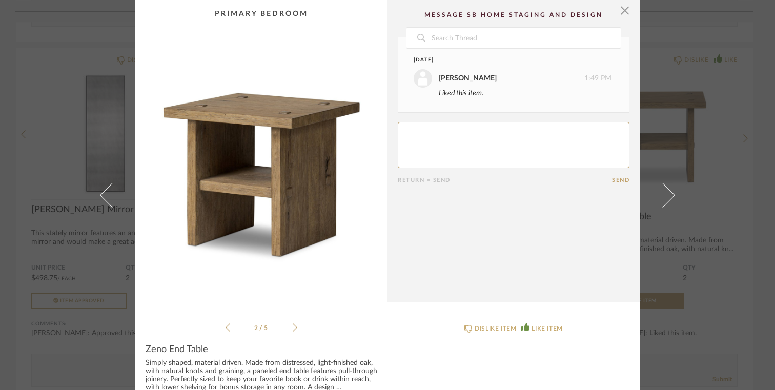
click at [292, 330] on icon at bounding box center [294, 327] width 5 height 9
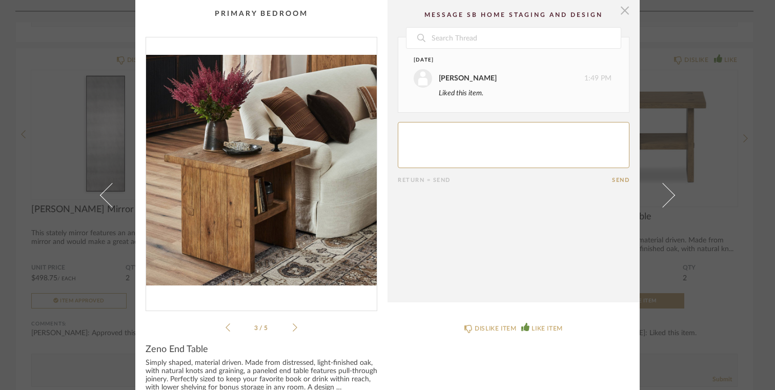
click at [622, 16] on span "button" at bounding box center [624, 10] width 20 height 20
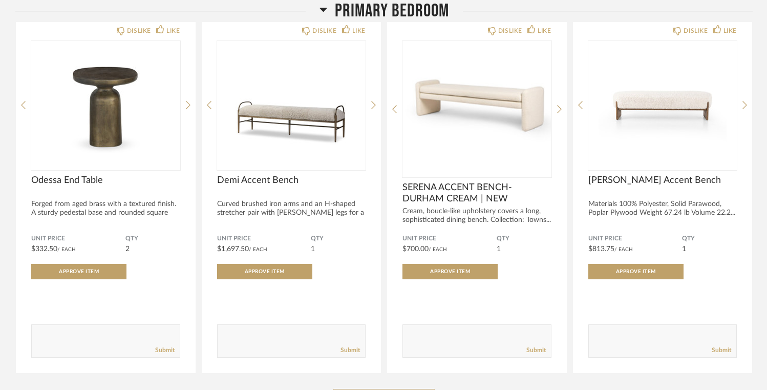
scroll to position [5789, 0]
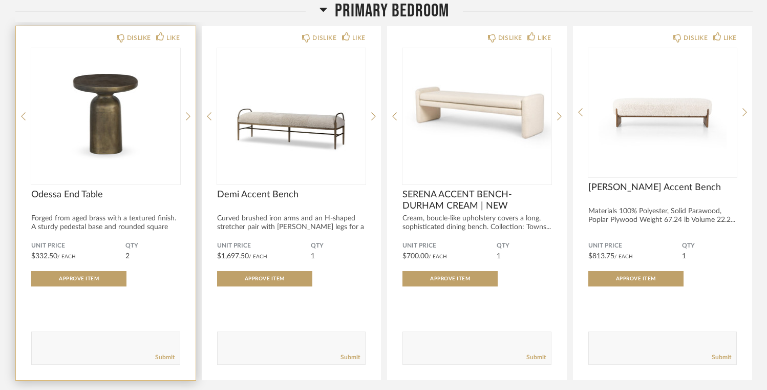
click at [99, 138] on img "0" at bounding box center [105, 112] width 149 height 128
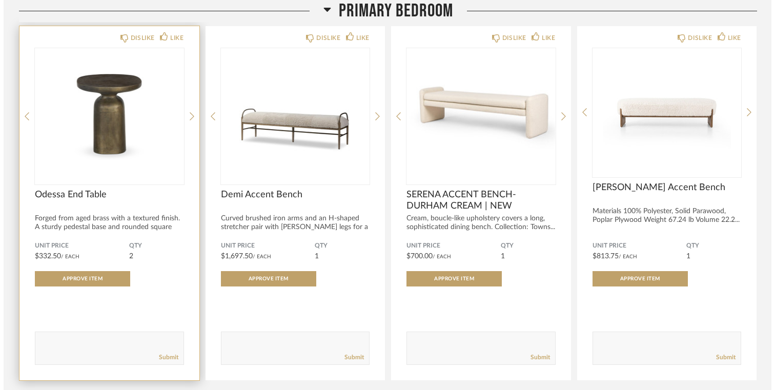
scroll to position [0, 0]
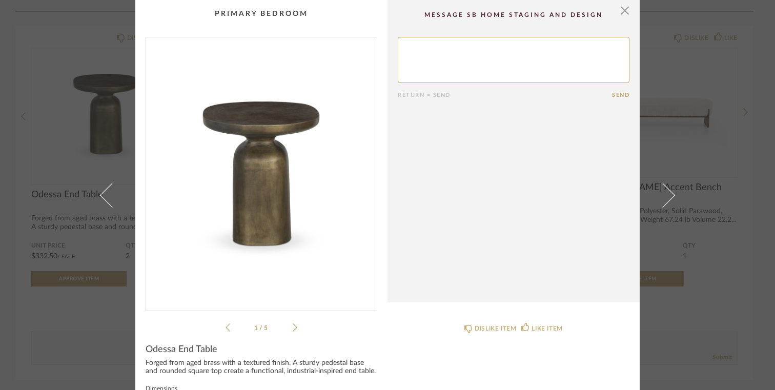
click at [292, 327] on icon at bounding box center [294, 327] width 5 height 9
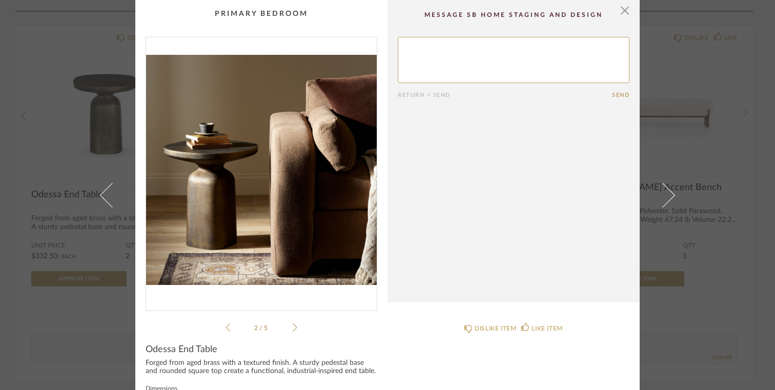
click at [292, 327] on icon at bounding box center [294, 327] width 5 height 9
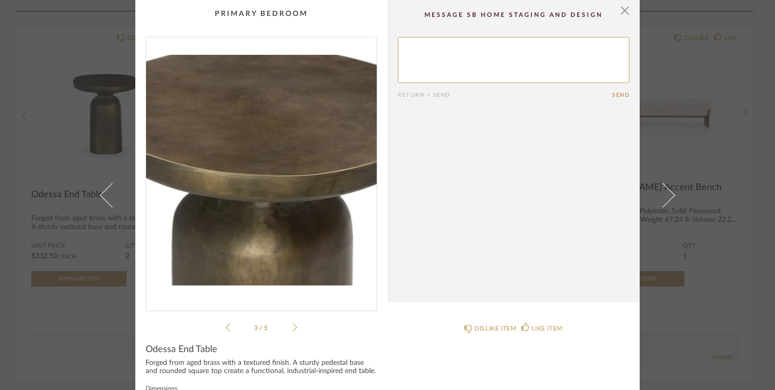
click at [292, 327] on icon at bounding box center [294, 327] width 5 height 9
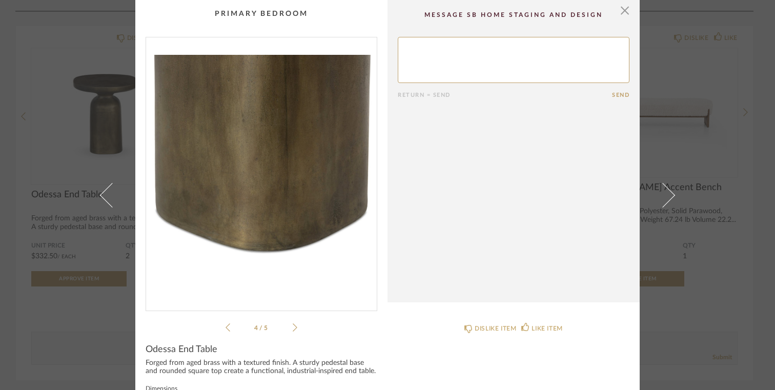
click at [292, 327] on icon at bounding box center [294, 327] width 5 height 9
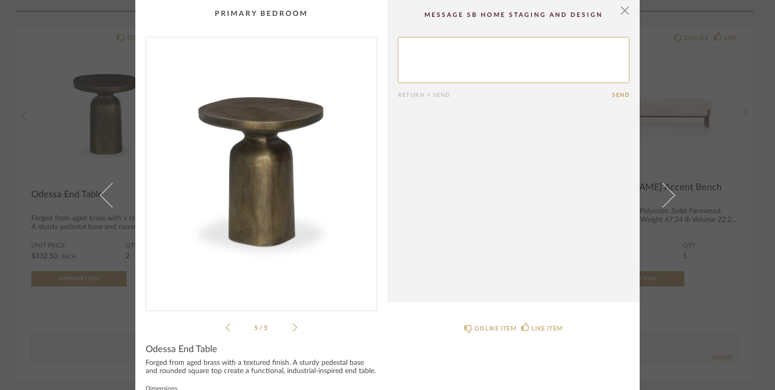
click at [292, 327] on icon at bounding box center [294, 327] width 5 height 9
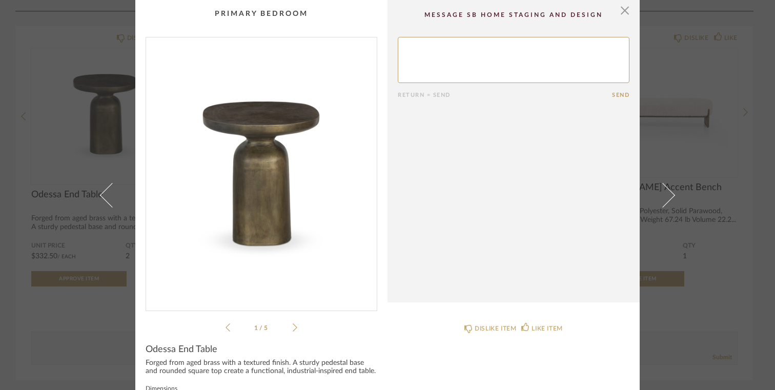
click at [292, 327] on icon at bounding box center [294, 327] width 5 height 9
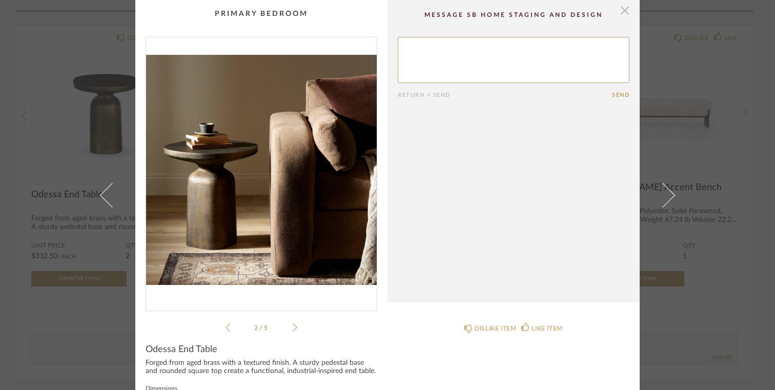
click at [623, 12] on span "button" at bounding box center [624, 10] width 20 height 20
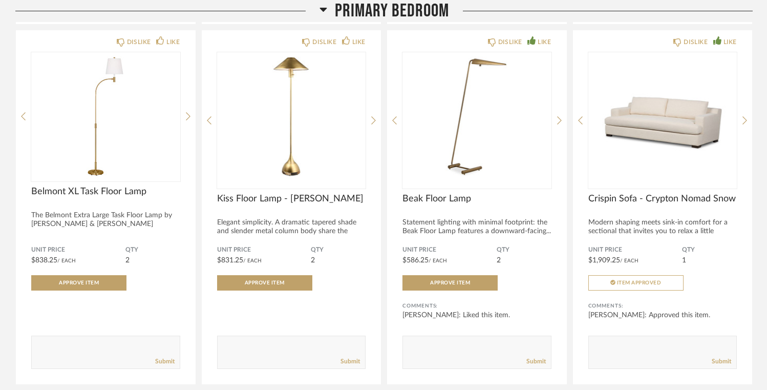
scroll to position [5069, 0]
